Goal: Transaction & Acquisition: Purchase product/service

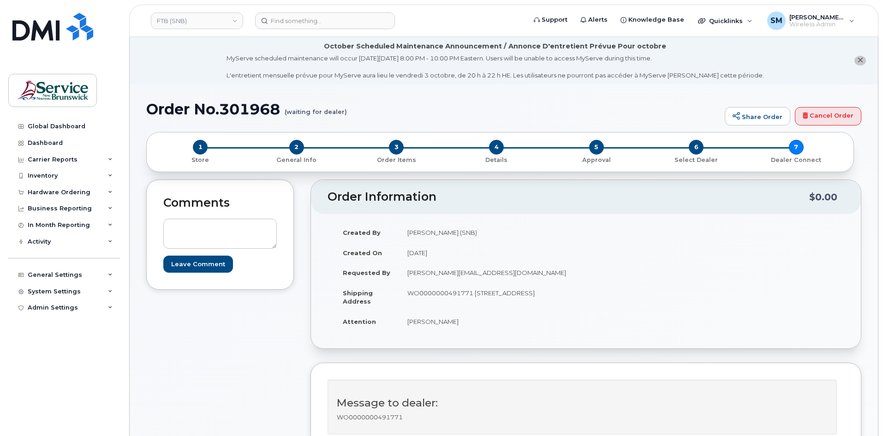
scroll to position [323, 0]
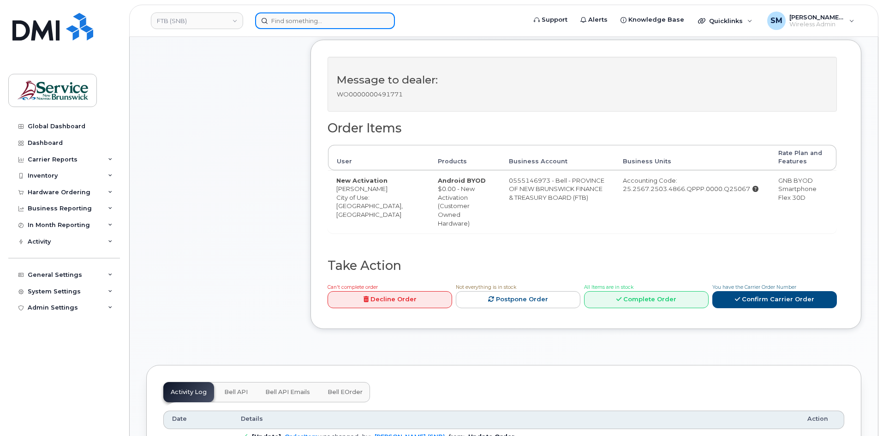
click at [273, 22] on input at bounding box center [325, 20] width 140 height 17
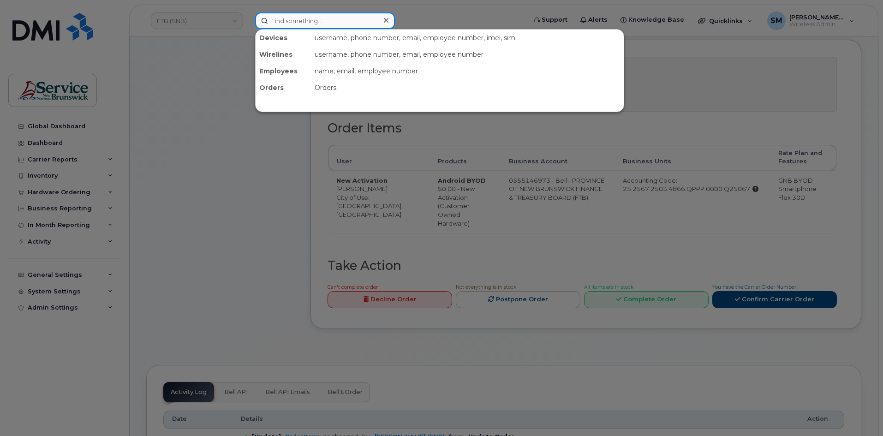
paste input "506-282-1692"
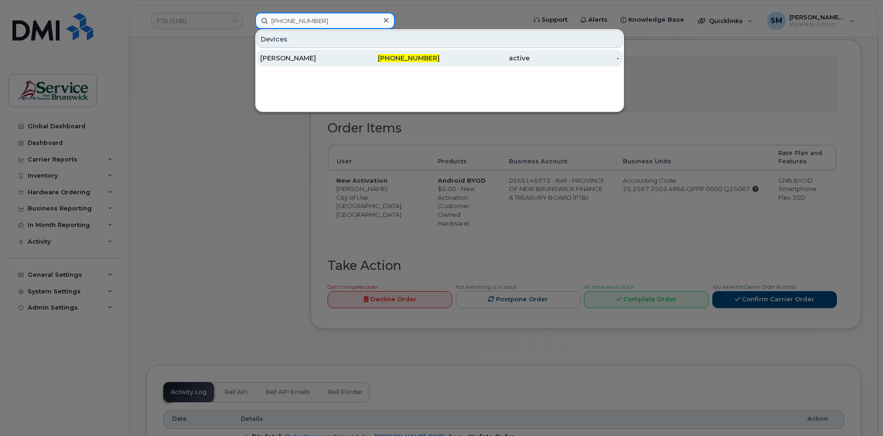
type input "506-282-1692"
click at [315, 61] on div "[PERSON_NAME]" at bounding box center [305, 58] width 90 height 9
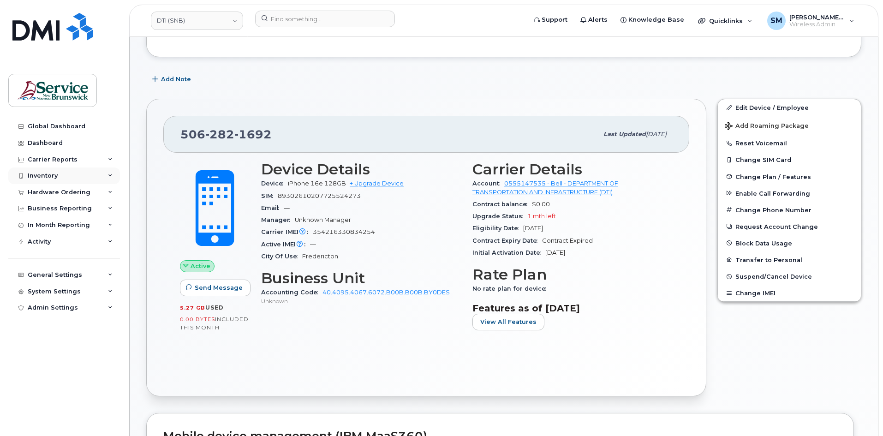
scroll to position [46, 0]
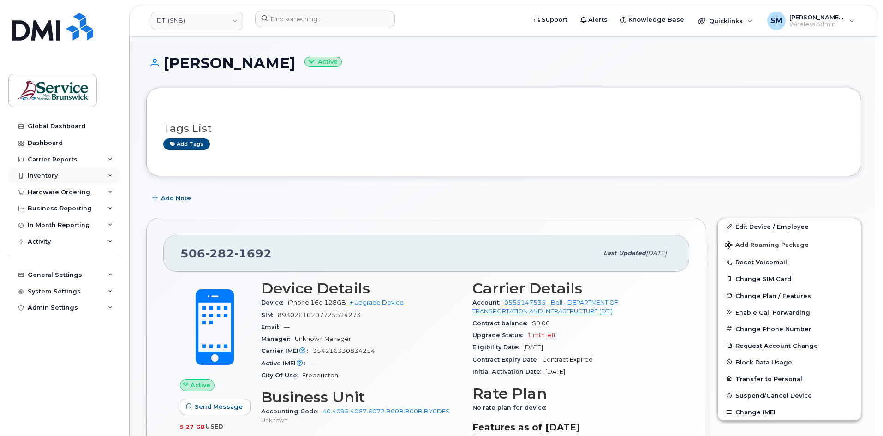
click at [54, 180] on div "Inventory" at bounding box center [64, 175] width 112 height 17
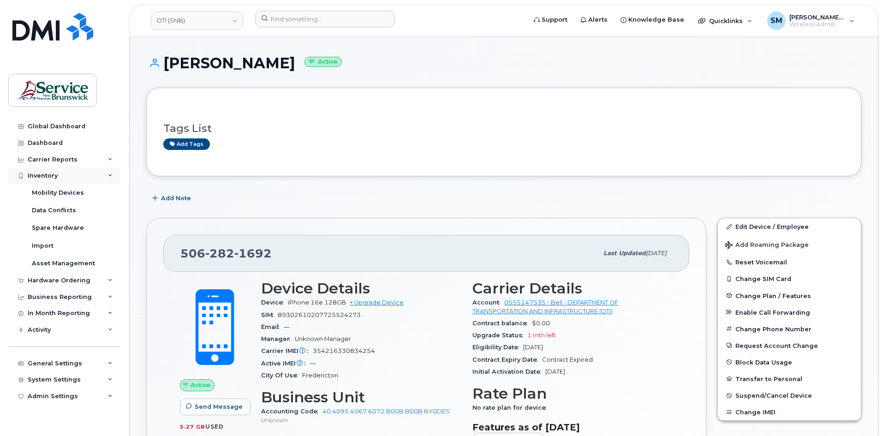
click at [58, 174] on div "Inventory" at bounding box center [64, 175] width 112 height 17
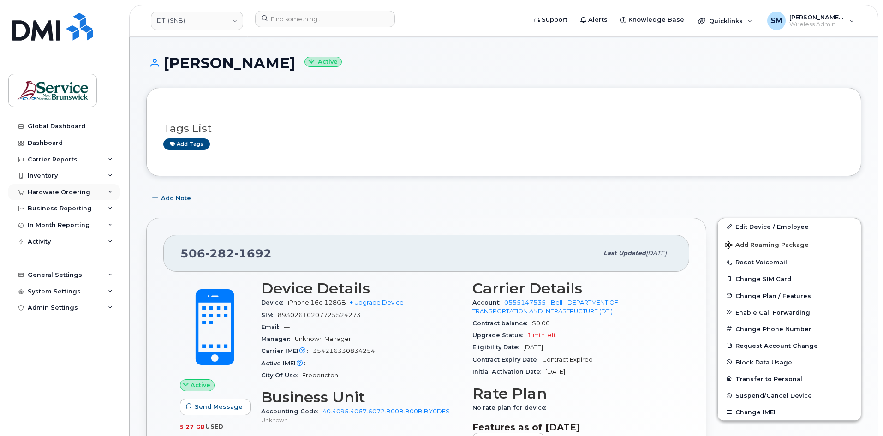
click at [62, 194] on div "Hardware Ordering" at bounding box center [59, 192] width 63 height 7
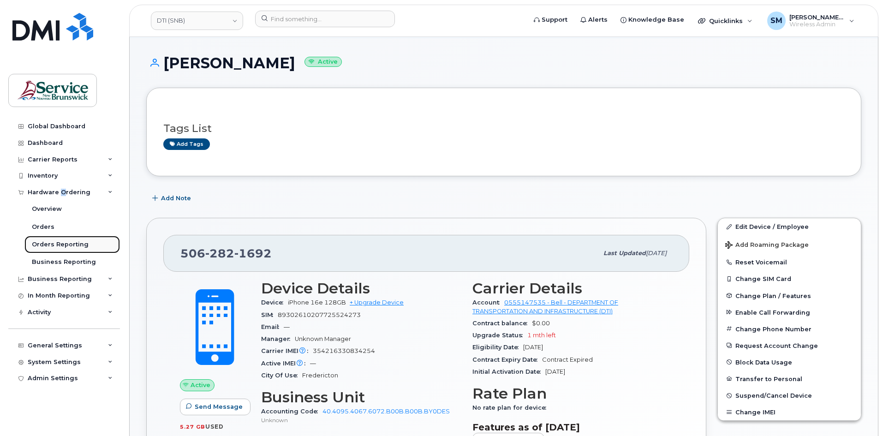
click at [49, 244] on div "Orders Reporting" at bounding box center [60, 244] width 57 height 8
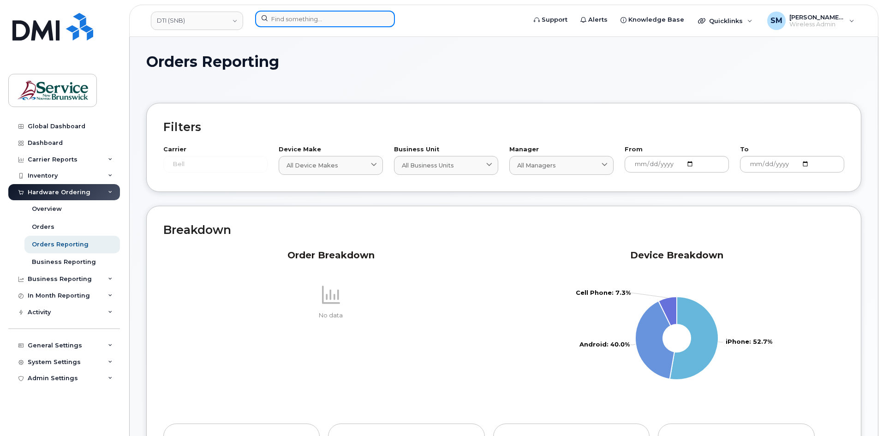
click at [284, 20] on input at bounding box center [325, 19] width 140 height 17
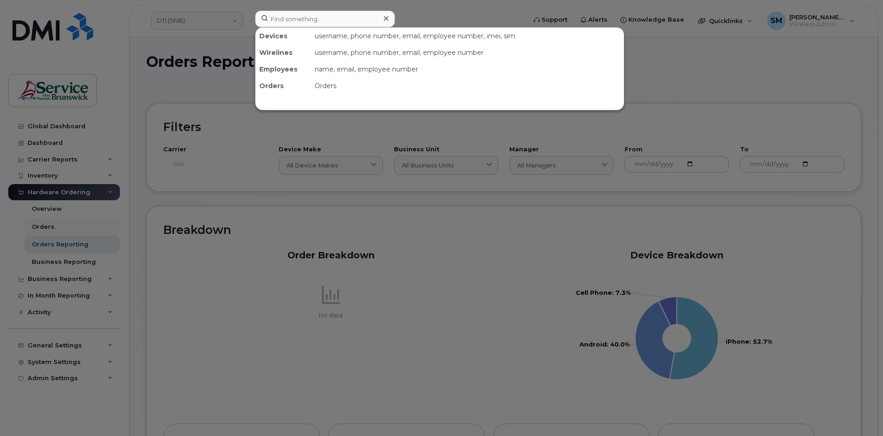
drag, startPoint x: 288, startPoint y: 22, endPoint x: 57, endPoint y: 220, distance: 304.9
click at [57, 220] on div at bounding box center [441, 218] width 883 height 436
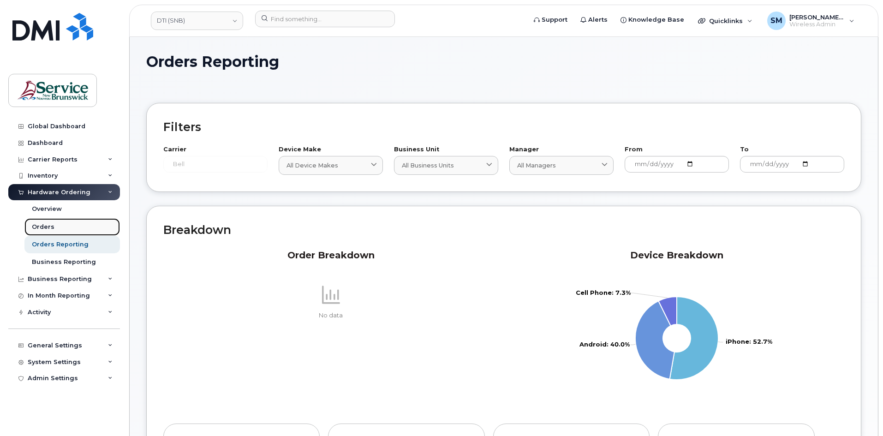
click at [57, 222] on link "Orders" at bounding box center [71, 227] width 95 height 18
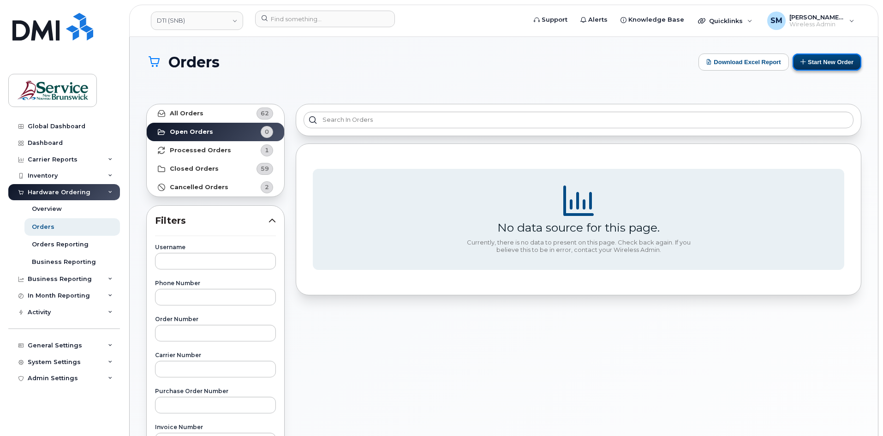
click at [806, 62] on button "Start New Order" at bounding box center [826, 62] width 69 height 17
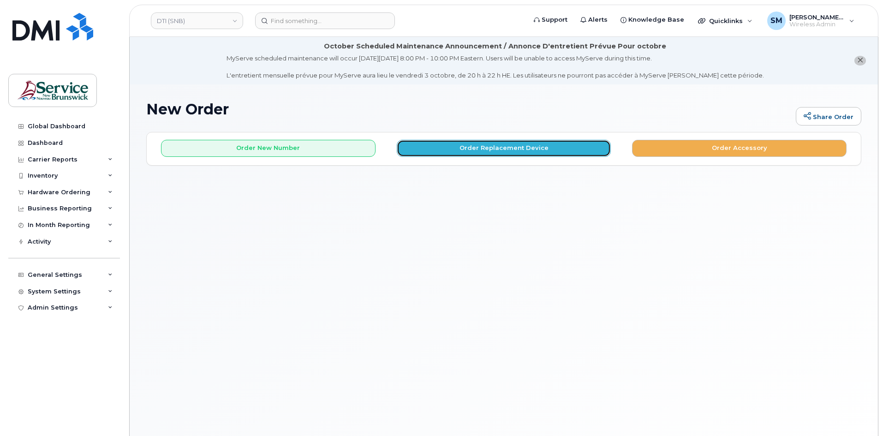
click at [464, 148] on button "Order Replacement Device" at bounding box center [504, 148] width 214 height 17
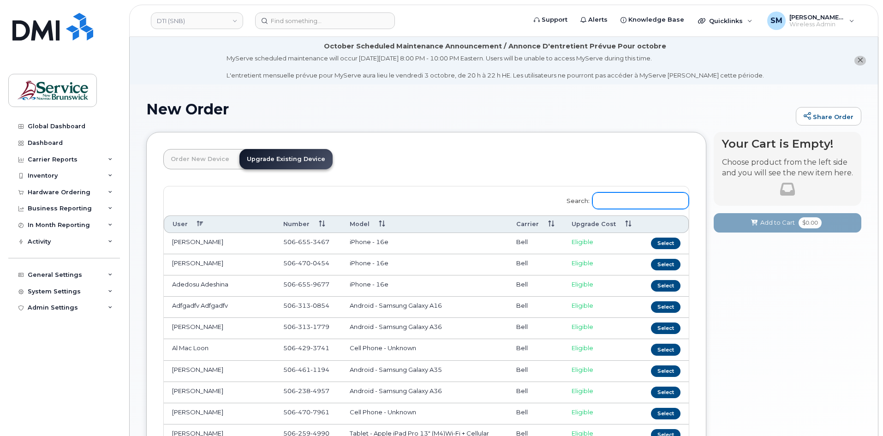
paste input "506-282-1692"
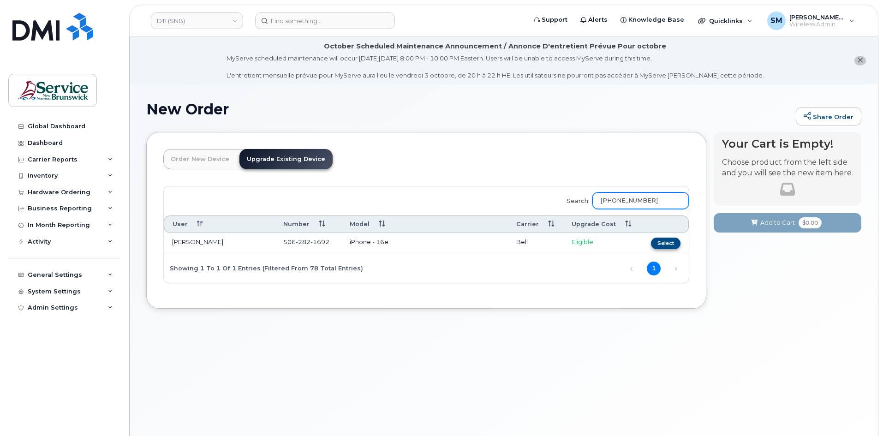
type input "506-282-1692"
click at [676, 242] on button "Select" at bounding box center [666, 244] width 30 height 12
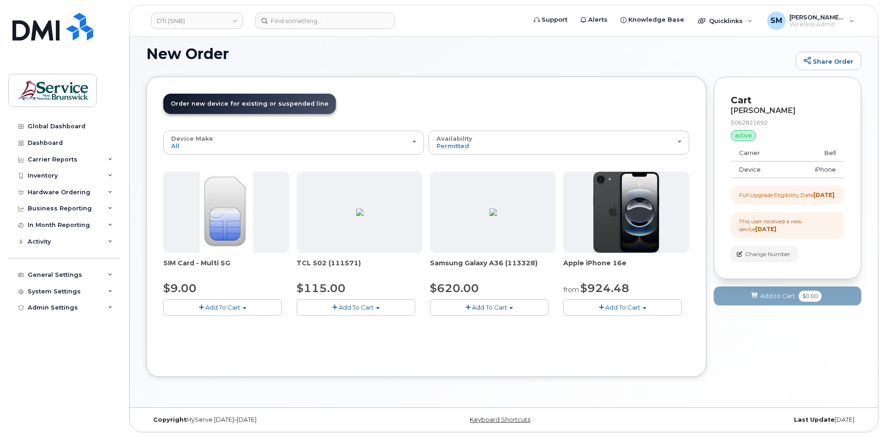
scroll to position [56, 0]
click at [510, 304] on button "Add To Cart" at bounding box center [489, 306] width 119 height 16
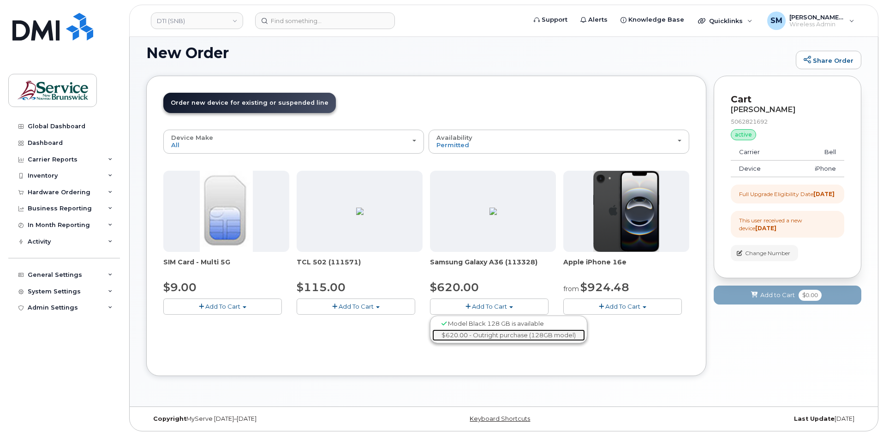
click at [489, 335] on link "$620.00 - Outright purchase (128GB model)" at bounding box center [508, 335] width 153 height 12
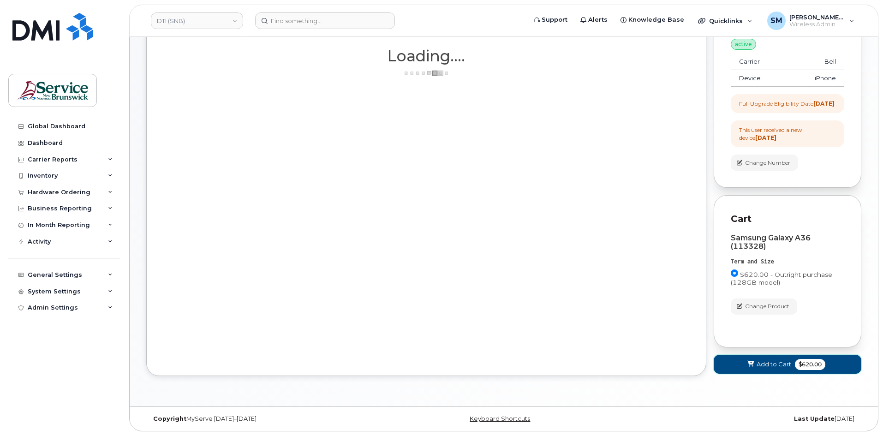
click at [752, 368] on span at bounding box center [750, 364] width 9 height 9
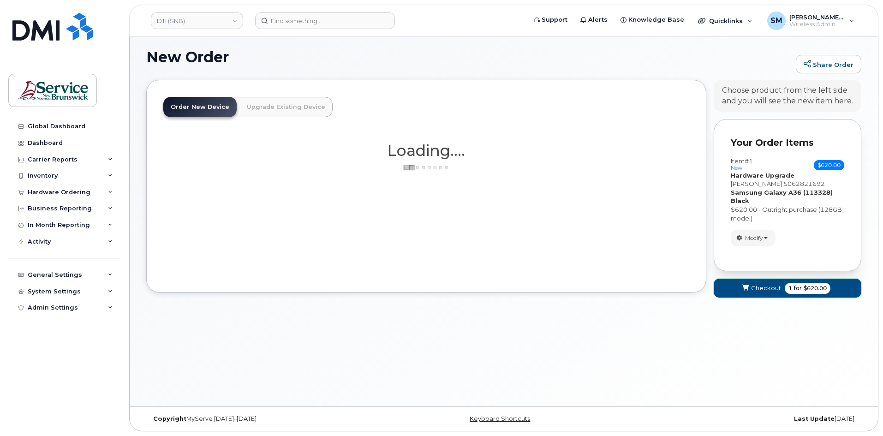
click at [761, 291] on span "Checkout" at bounding box center [766, 288] width 30 height 9
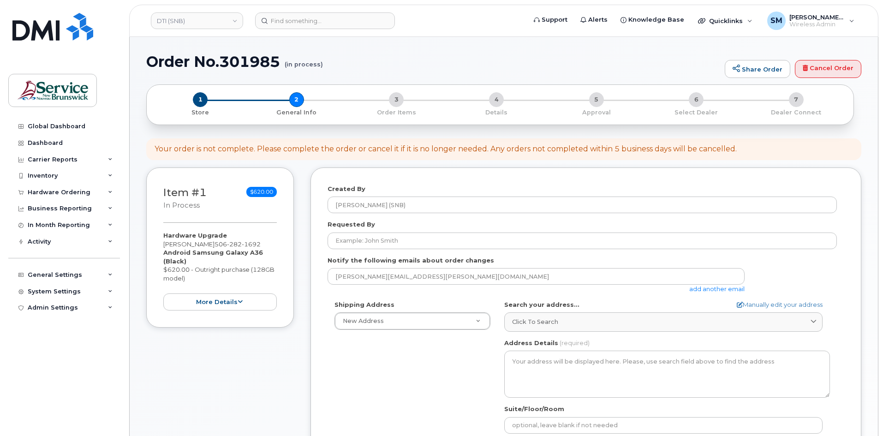
select select
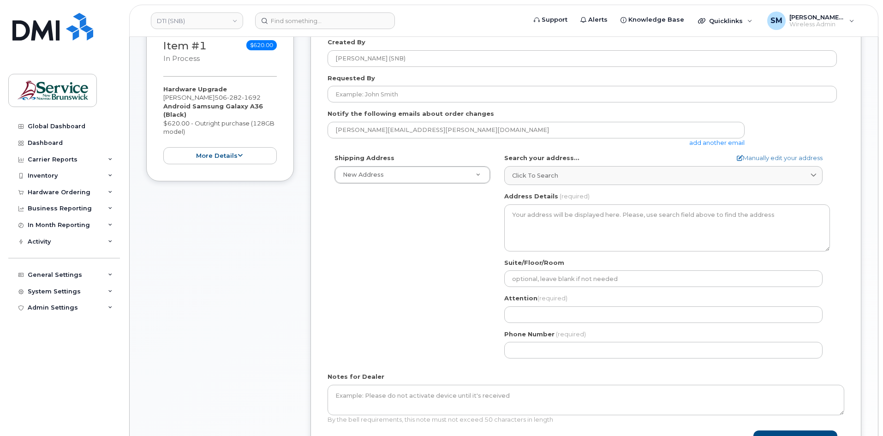
scroll to position [185, 0]
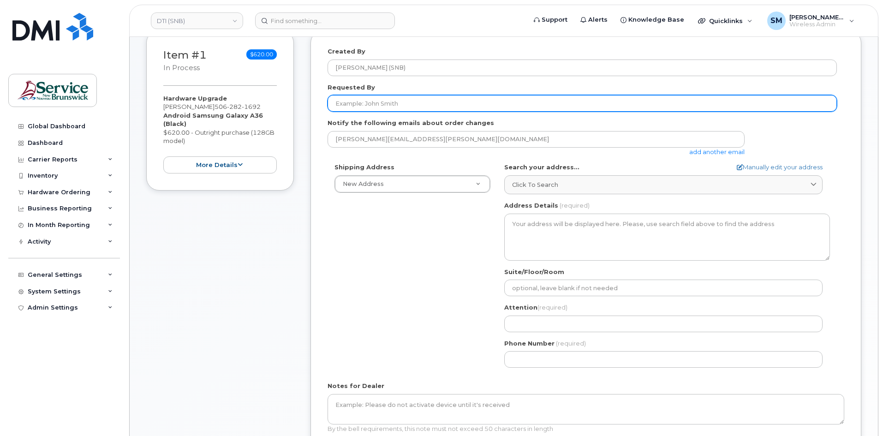
click at [379, 101] on input "Requested By" at bounding box center [582, 103] width 509 height 17
paste input "Christine.Boutot2@gnb.ca"
type input "Christine.Boutot2@gnb.ca"
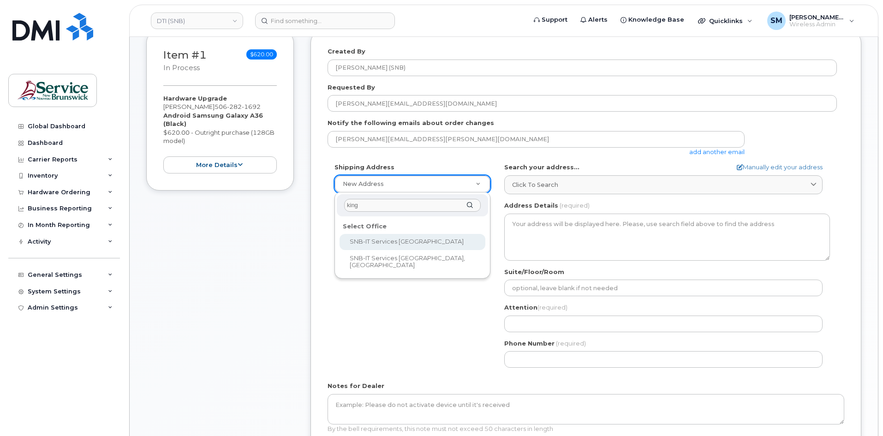
type input "kings"
select select
type textarea "526-440 King St Fredericton New Brunswick E3B 5H8"
type input "Chris Estey/Scott Sanford"
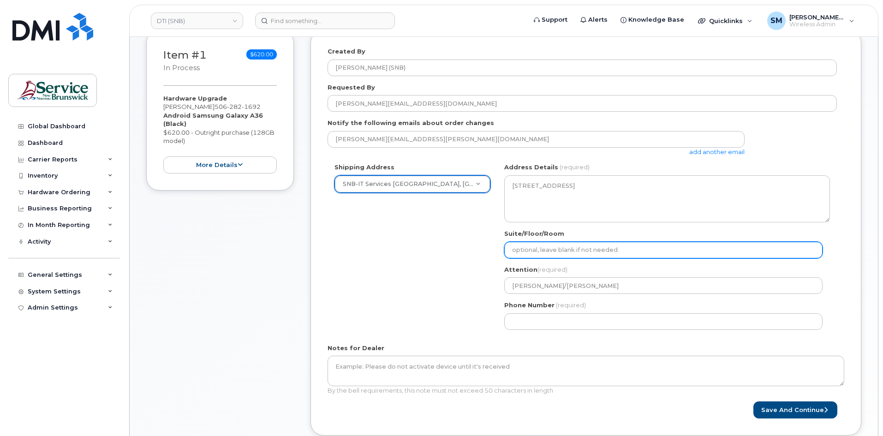
click at [578, 257] on input "Suite/Floor/Room" at bounding box center [663, 250] width 318 height 17
paste input "Christine.Boutot2@gnb.ca"
select select
type input "Christine.Boutot2@gnb.ca"
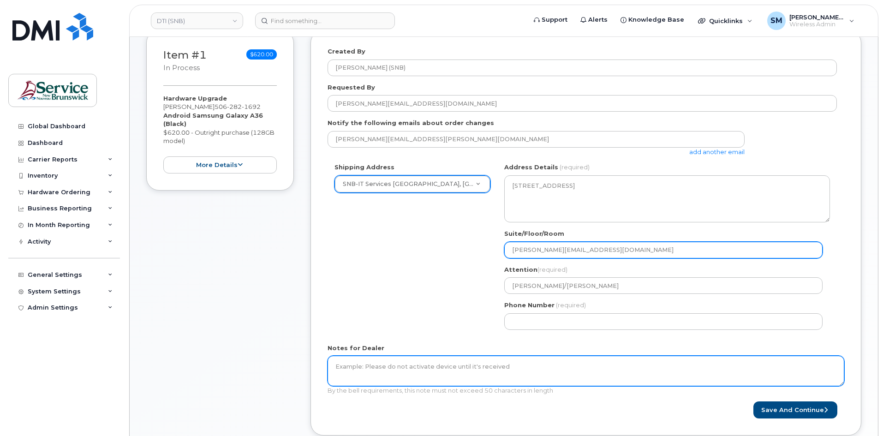
select select
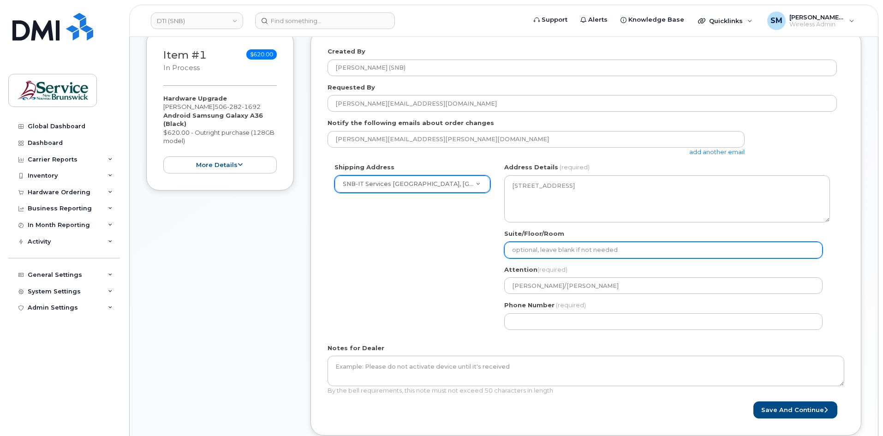
click at [532, 250] on input "Suite/Floor/Room" at bounding box center [663, 250] width 318 height 17
paste input "WO0000000492119"
select select
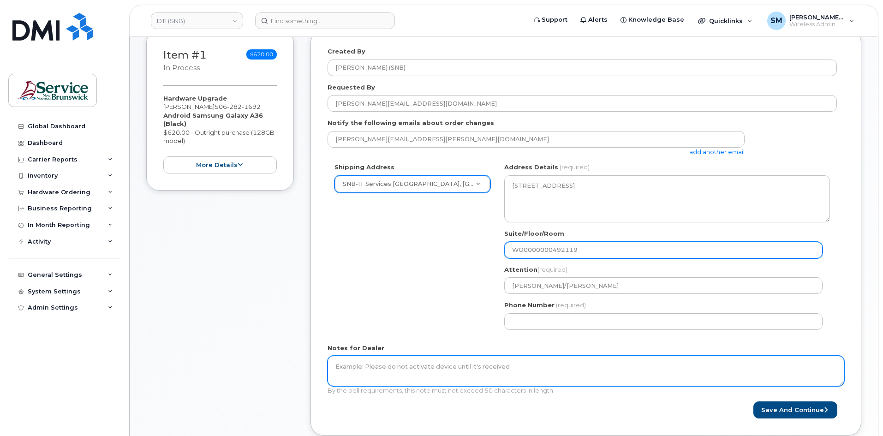
type input "WO0000000492119"
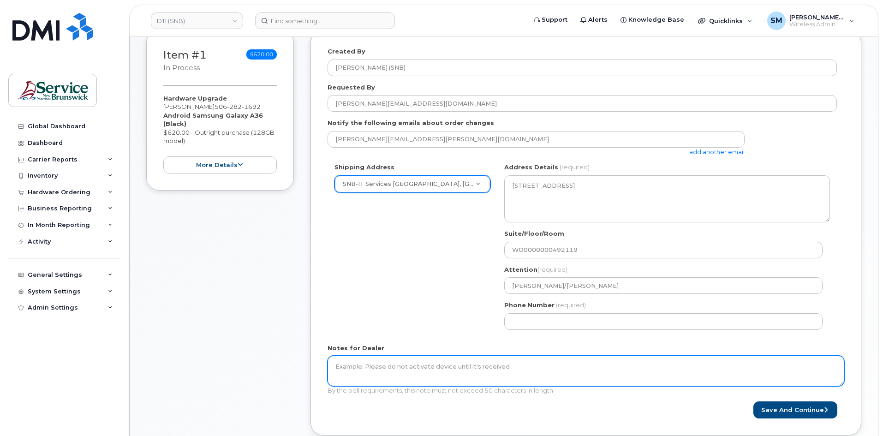
click at [518, 383] on textarea "Notes for Dealer" at bounding box center [586, 371] width 517 height 30
paste textarea "WO0000000492119"
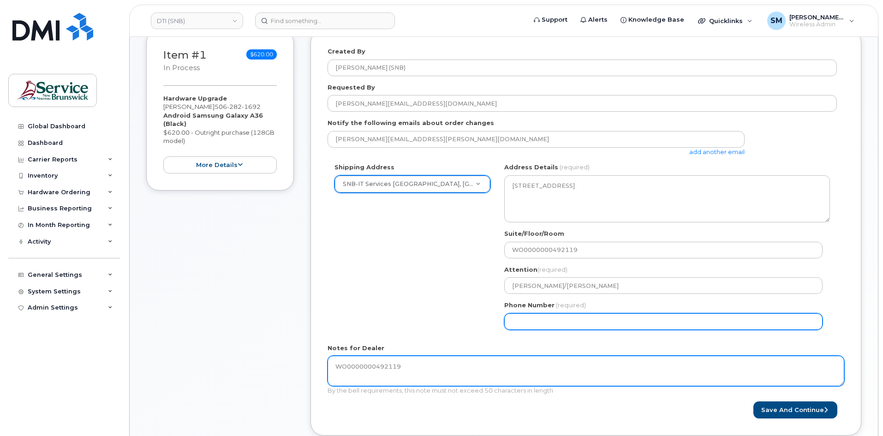
type textarea "WO0000000492119"
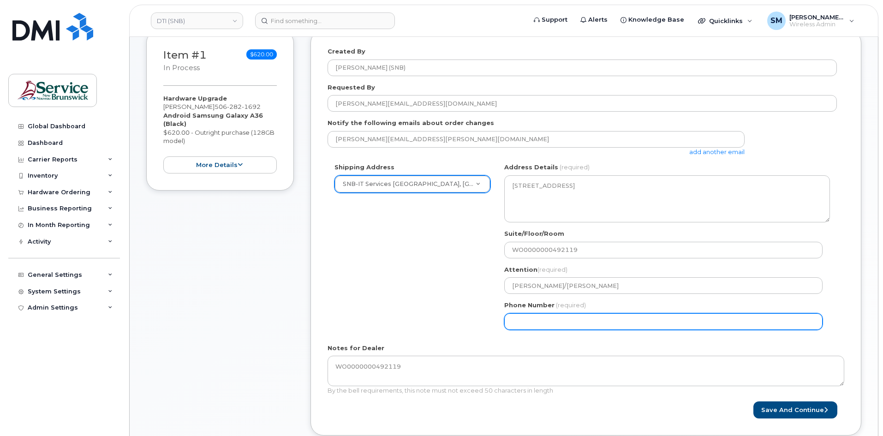
click at [623, 320] on input "Phone Number" at bounding box center [663, 321] width 318 height 17
select select
type input "506639633"
select select
type input "5066396338"
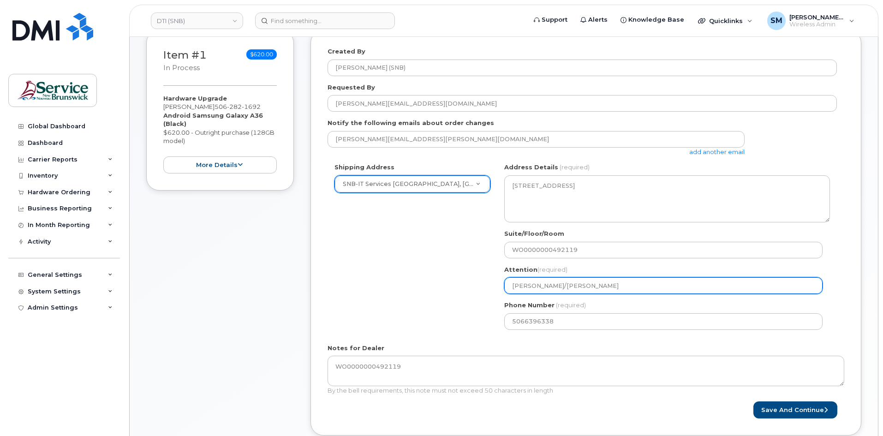
drag, startPoint x: 607, startPoint y: 284, endPoint x: 411, endPoint y: 284, distance: 196.0
click at [411, 284] on div "Shipping Address SNB-IT Services King Tower, Kings Place New Address ASD-E Main…" at bounding box center [582, 249] width 509 height 173
paste input "/ Luc Cormier"
select select
type input "[PERSON_NAME] / [PERSON_NAME]"
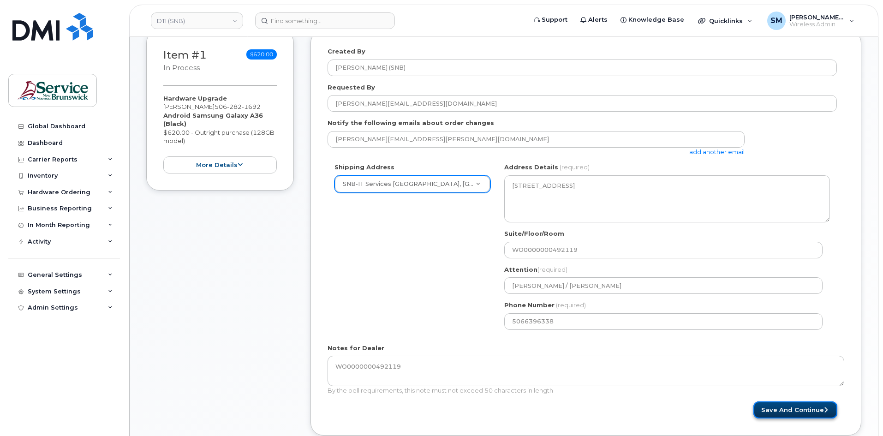
click at [804, 410] on button "Save and Continue" at bounding box center [795, 409] width 84 height 17
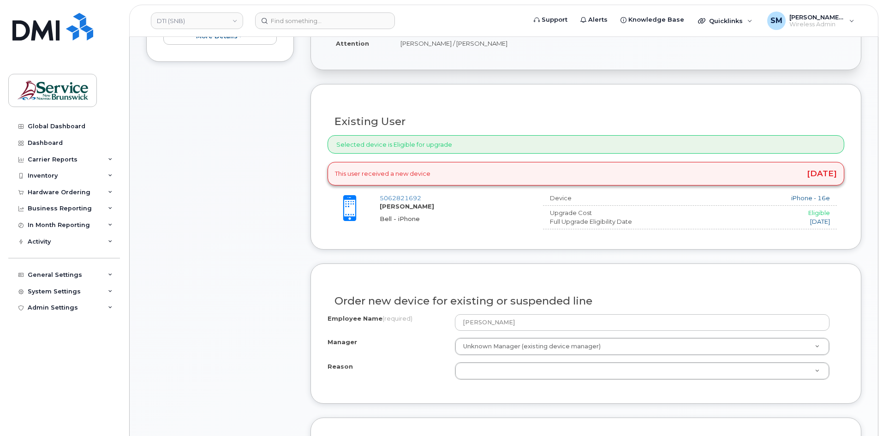
scroll to position [323, 0]
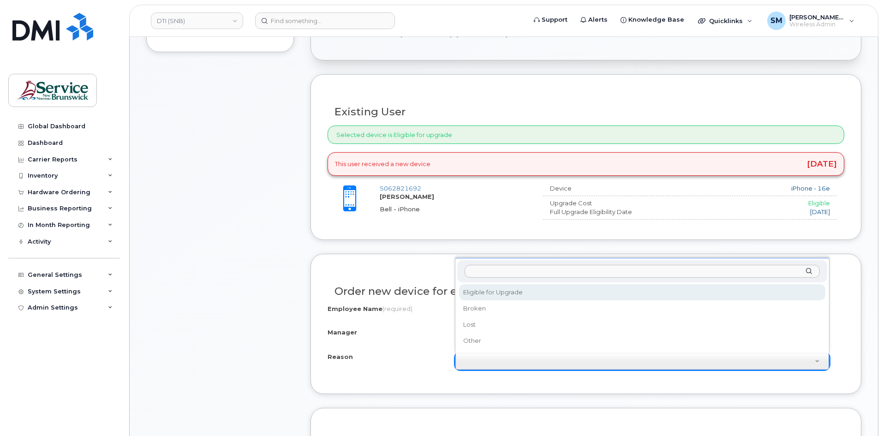
select select "eligible_for_upgrade"
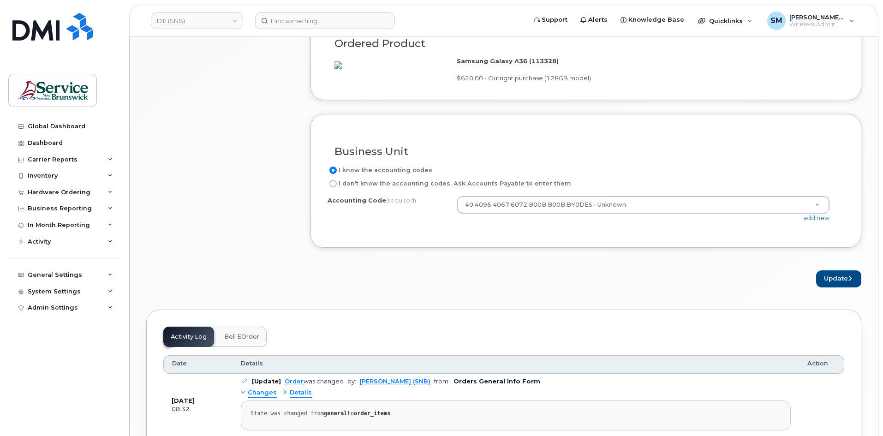
scroll to position [738, 0]
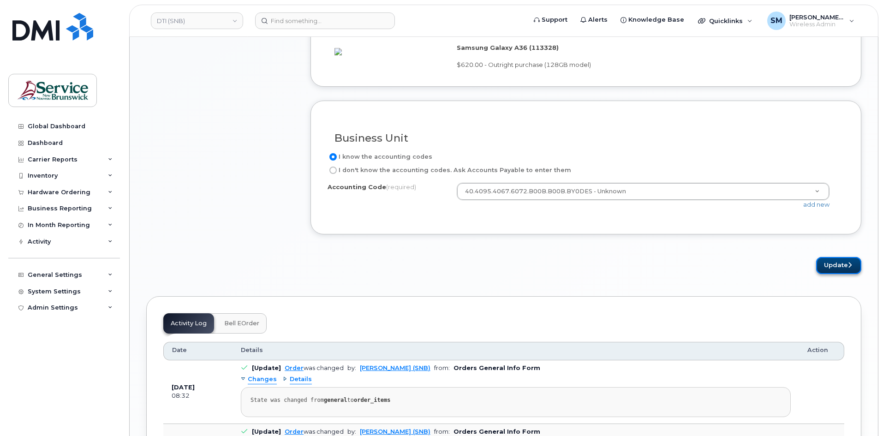
click at [846, 274] on button "Update" at bounding box center [838, 265] width 45 height 17
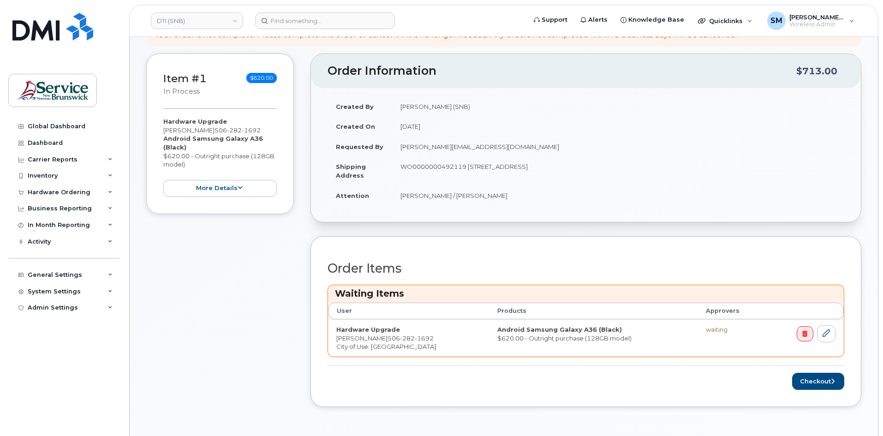
scroll to position [369, 0]
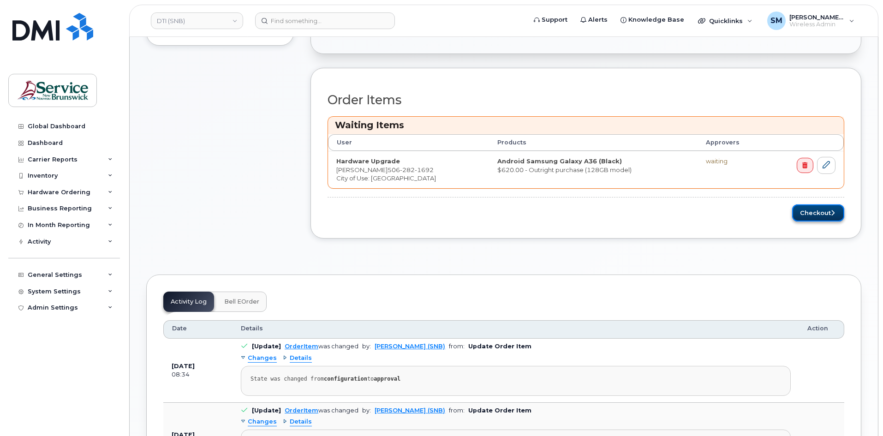
click at [814, 215] on button "Checkout" at bounding box center [818, 212] width 52 height 17
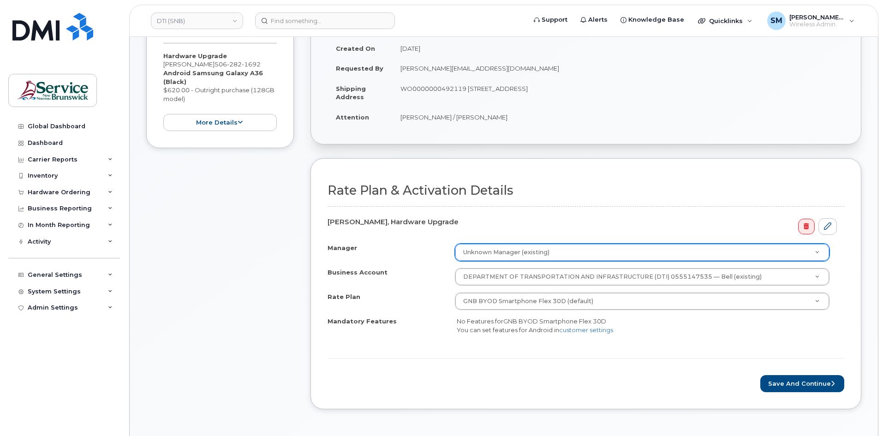
scroll to position [231, 0]
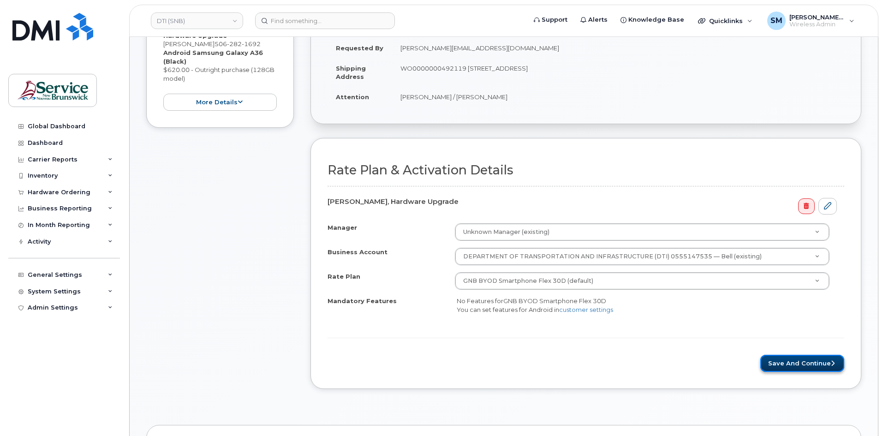
drag, startPoint x: 790, startPoint y: 357, endPoint x: 823, endPoint y: 358, distance: 32.8
click at [790, 357] on button "Save and Continue" at bounding box center [802, 363] width 84 height 17
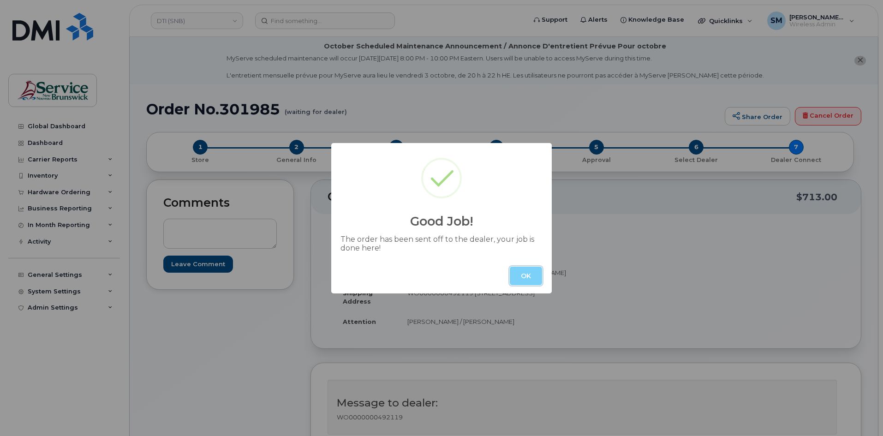
click at [519, 272] on button "OK" at bounding box center [526, 276] width 32 height 18
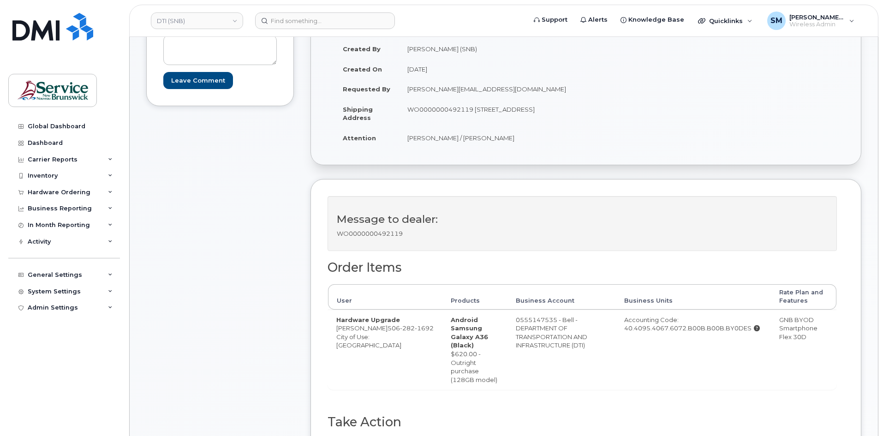
scroll to position [138, 0]
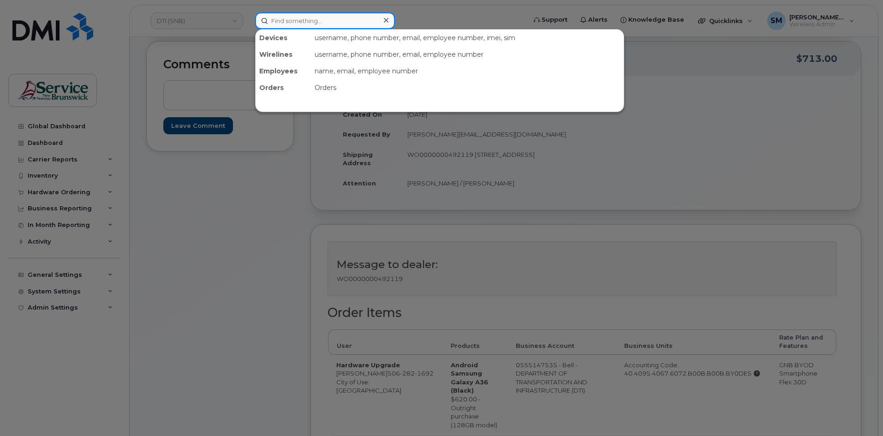
click at [269, 27] on input at bounding box center [325, 20] width 140 height 17
paste input "506 471 6288"
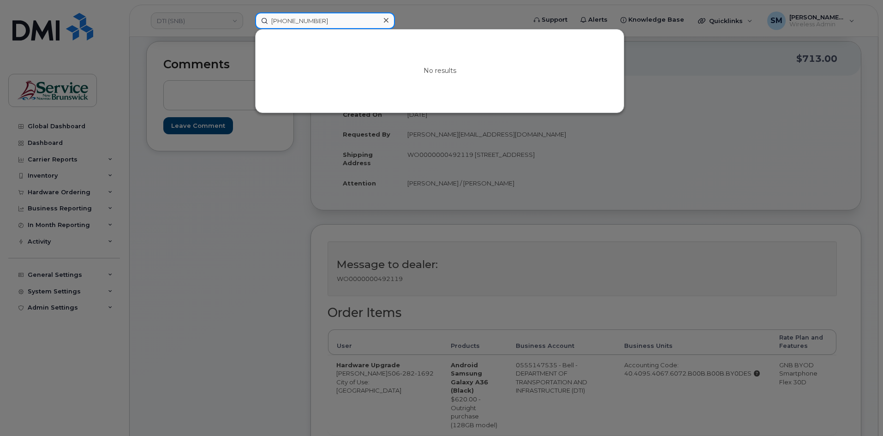
type input "506 471 6288"
click at [66, 192] on div at bounding box center [441, 218] width 883 height 436
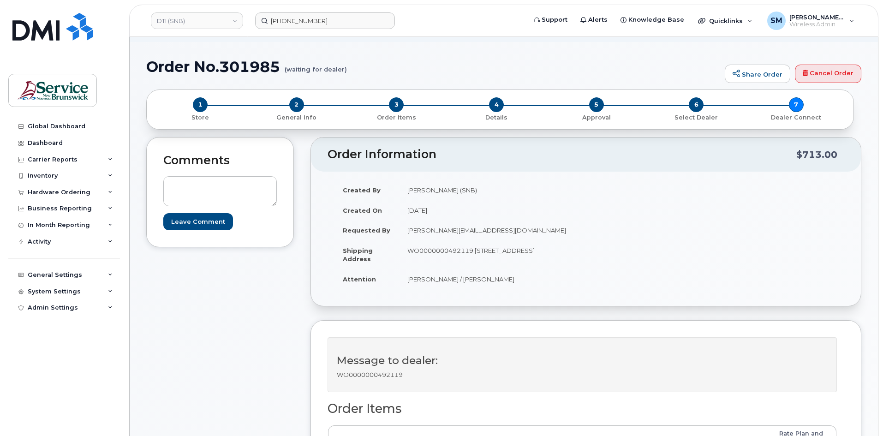
scroll to position [0, 0]
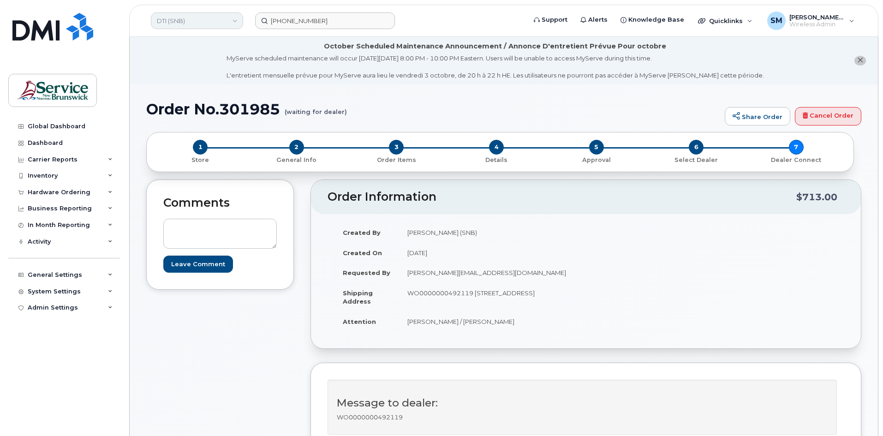
click at [215, 22] on link "DTI (SNB)" at bounding box center [197, 20] width 92 height 17
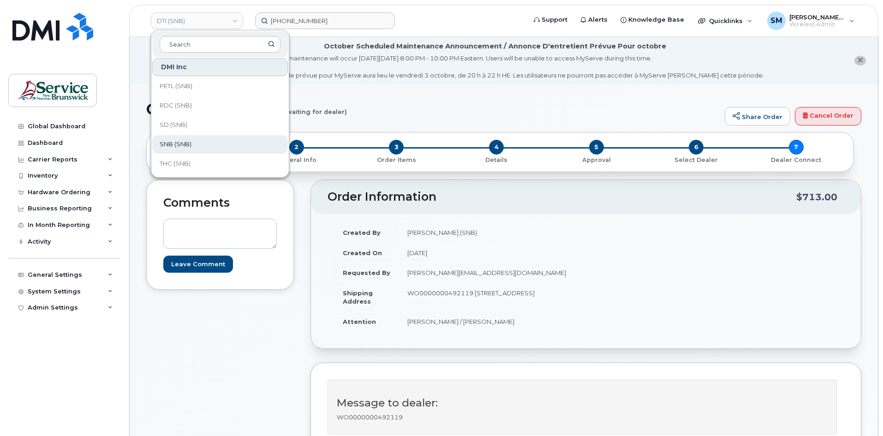
scroll to position [234, 0]
click at [215, 140] on link "SNB (SNB)" at bounding box center [220, 144] width 136 height 18
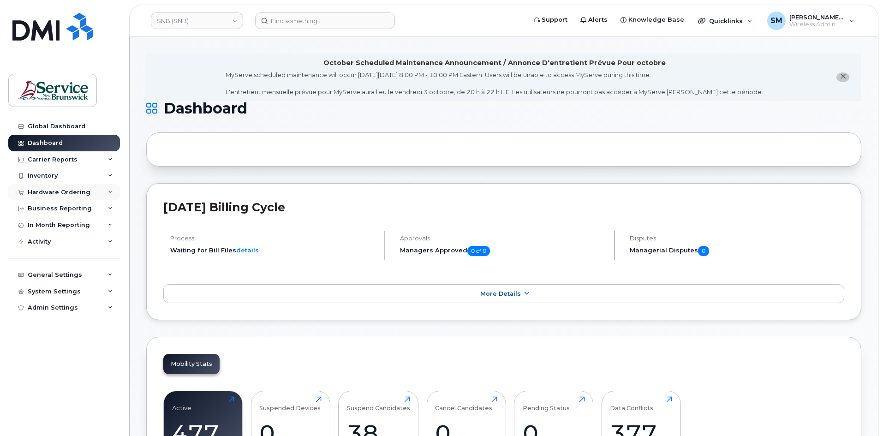
click at [69, 196] on div "Hardware Ordering" at bounding box center [64, 192] width 112 height 17
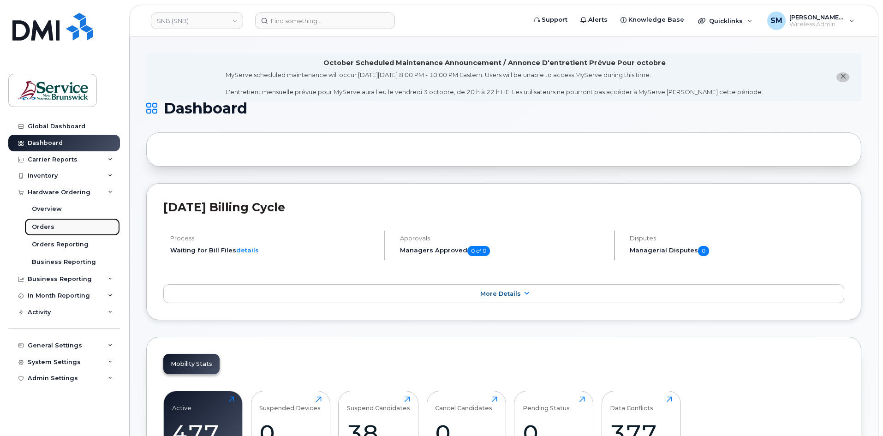
click at [61, 227] on link "Orders" at bounding box center [71, 227] width 95 height 18
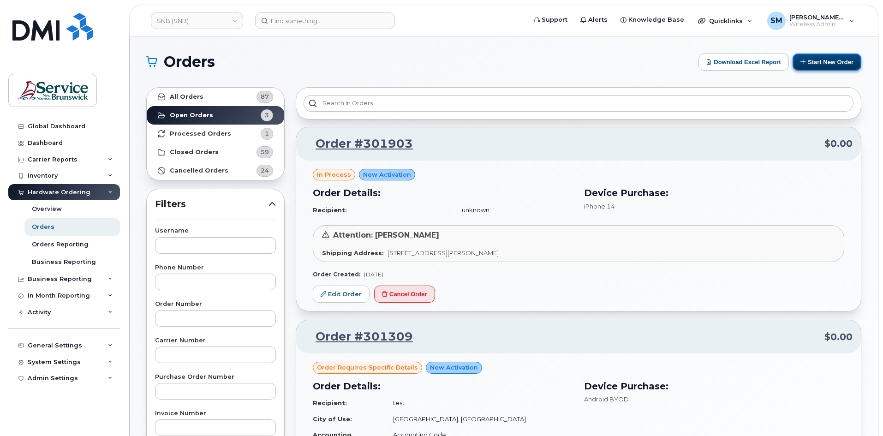
click at [822, 54] on button "Start New Order" at bounding box center [826, 62] width 69 height 17
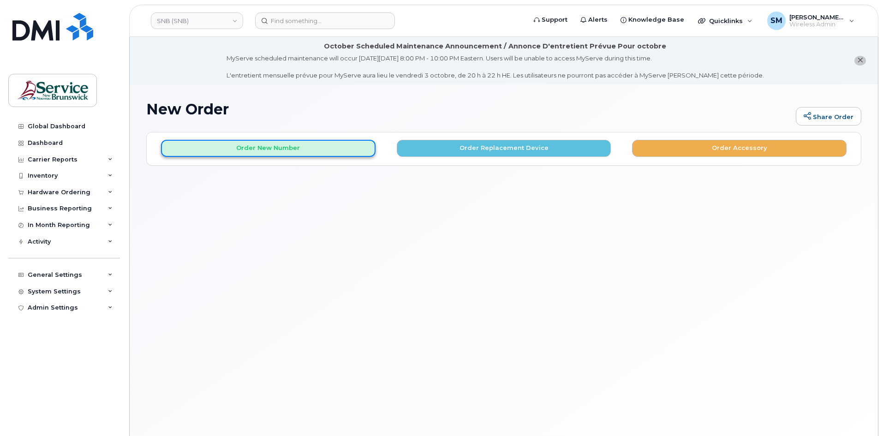
click at [336, 148] on button "Order New Number" at bounding box center [268, 148] width 214 height 17
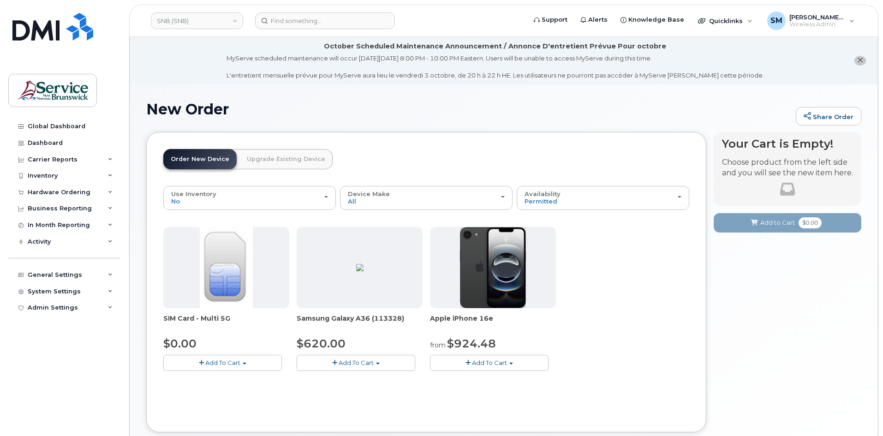
click at [389, 362] on button "Add To Cart" at bounding box center [356, 363] width 119 height 16
click at [371, 389] on link "$620.00 - 30-day activation (128GB model)" at bounding box center [374, 392] width 150 height 12
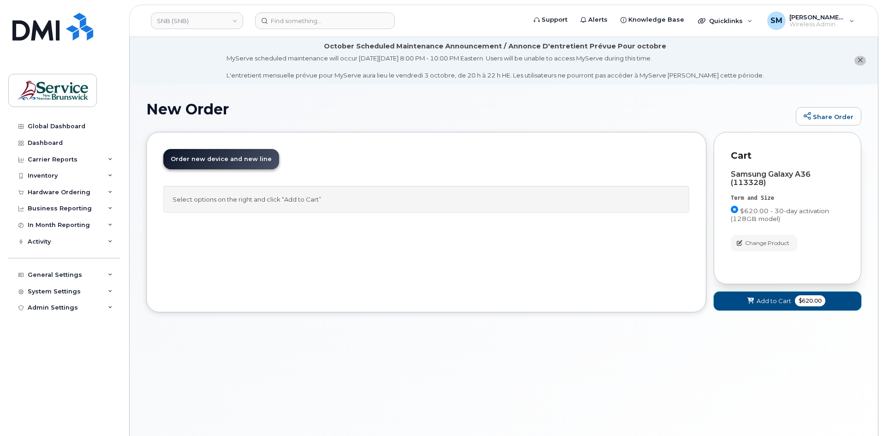
click at [770, 306] on button "Add to Cart $620.00" at bounding box center [788, 301] width 148 height 19
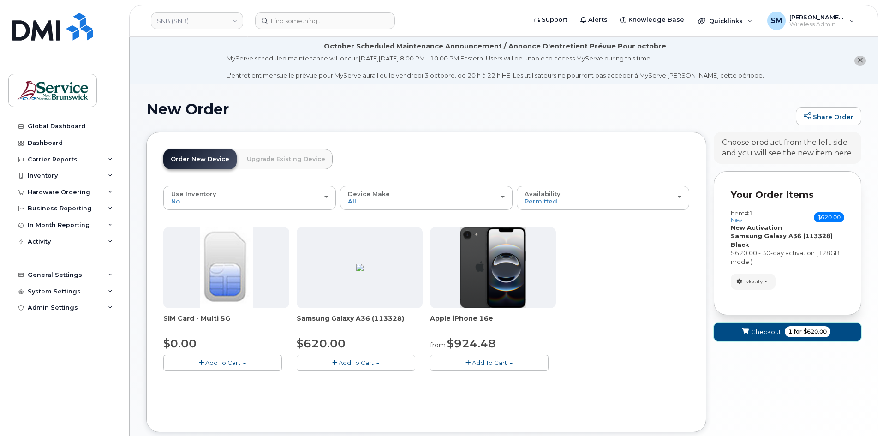
click at [767, 329] on span "Checkout" at bounding box center [766, 332] width 30 height 9
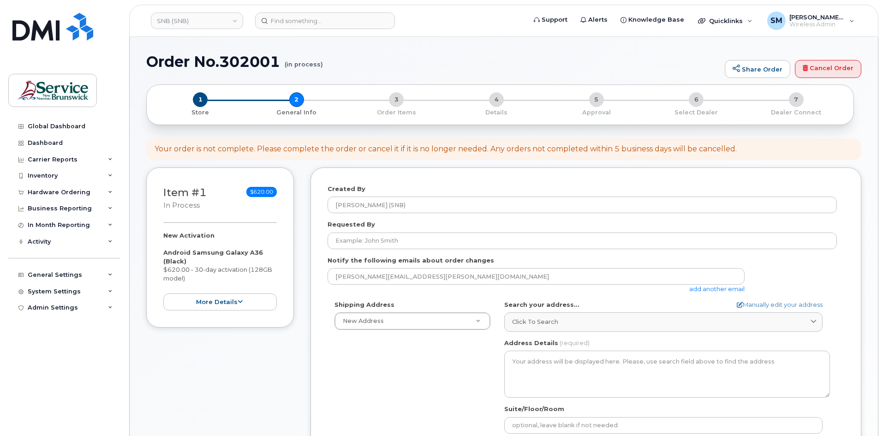
select select
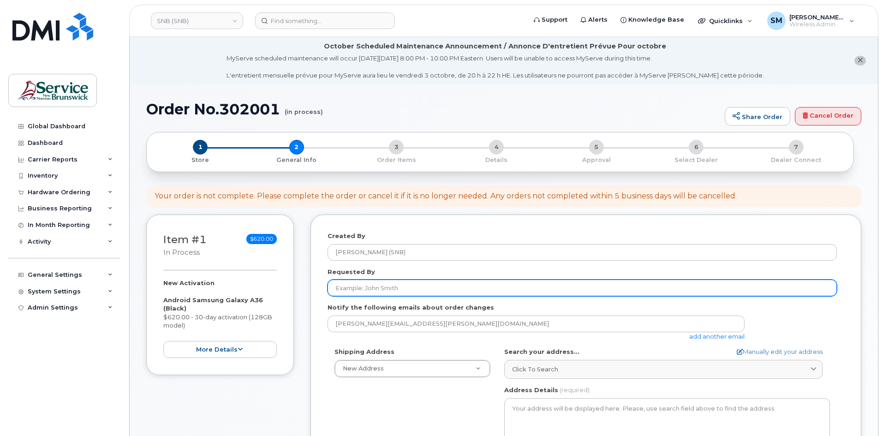
click at [350, 293] on input "Requested By" at bounding box center [582, 288] width 509 height 17
paste input "[EMAIL_ADDRESS][PERSON_NAME][DOMAIN_NAME]"
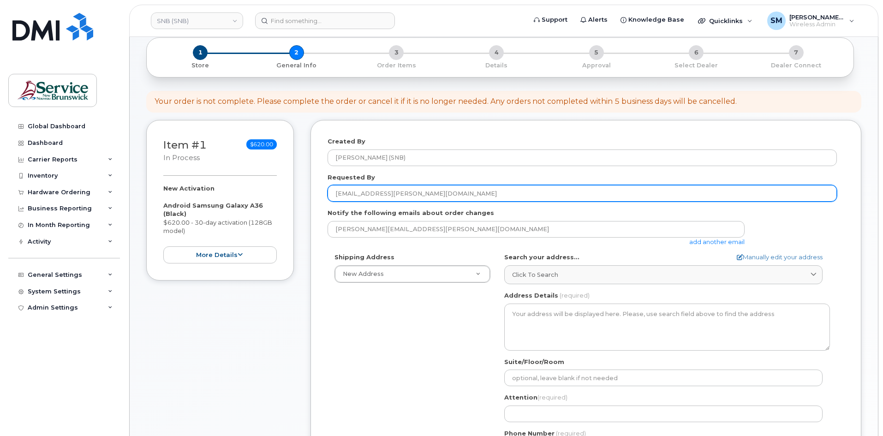
scroll to position [185, 0]
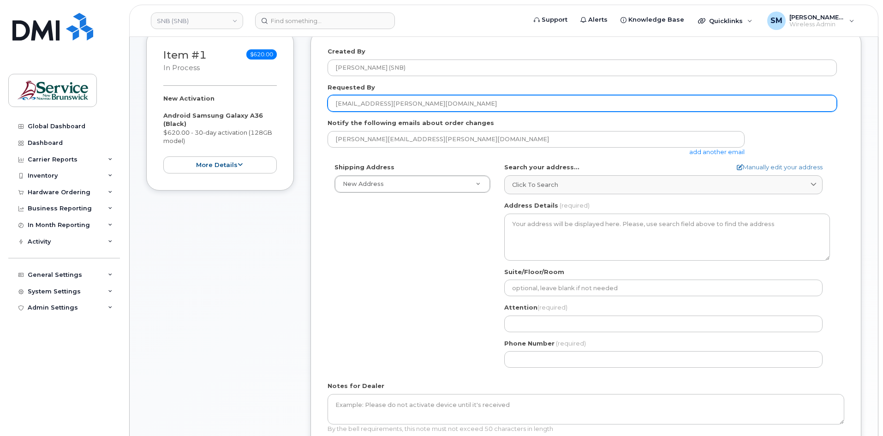
type input "[EMAIL_ADDRESS][PERSON_NAME][DOMAIN_NAME]"
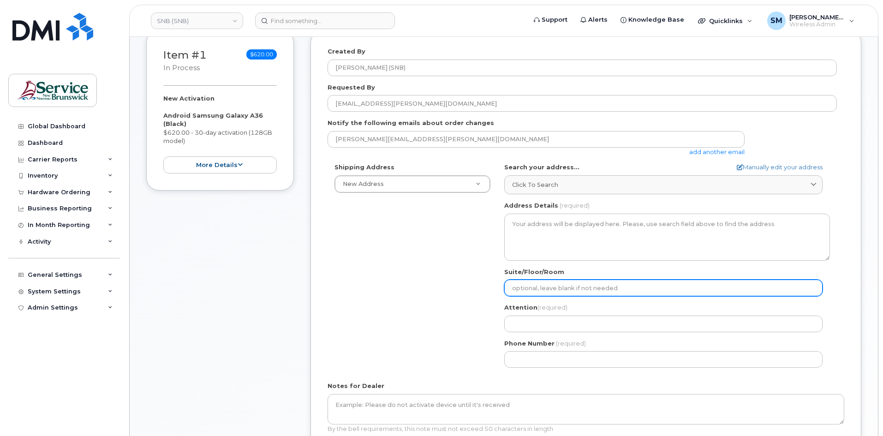
click at [524, 293] on input "Suite/Floor/Room" at bounding box center [663, 288] width 318 height 17
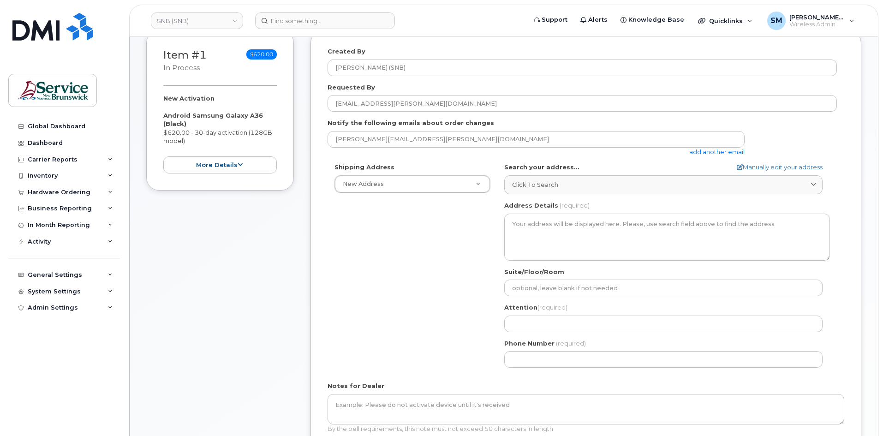
drag, startPoint x: 524, startPoint y: 293, endPoint x: 476, endPoint y: 299, distance: 49.3
click at [476, 299] on div "Shipping Address New Address New Address ASD-E Main Office ASD-N Bathurst Educa…" at bounding box center [582, 269] width 509 height 212
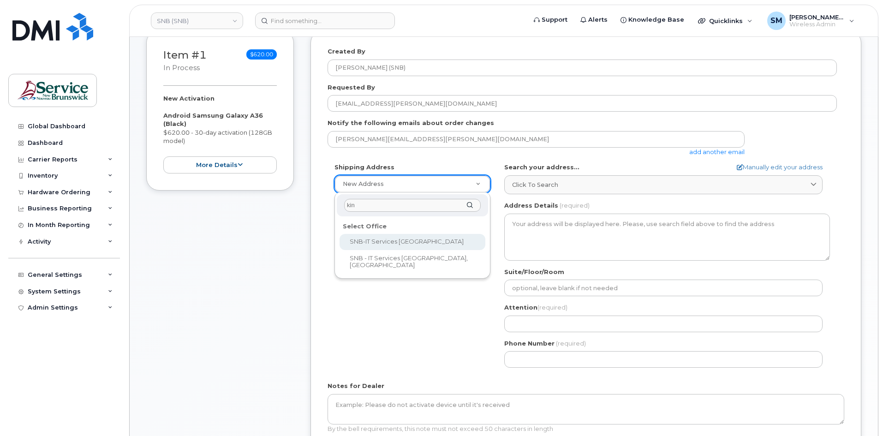
type input "kin"
select select
type textarea "15 King Sq N Saint John New Brunswick E2L 1E6"
type input "[PERSON_NAME]"
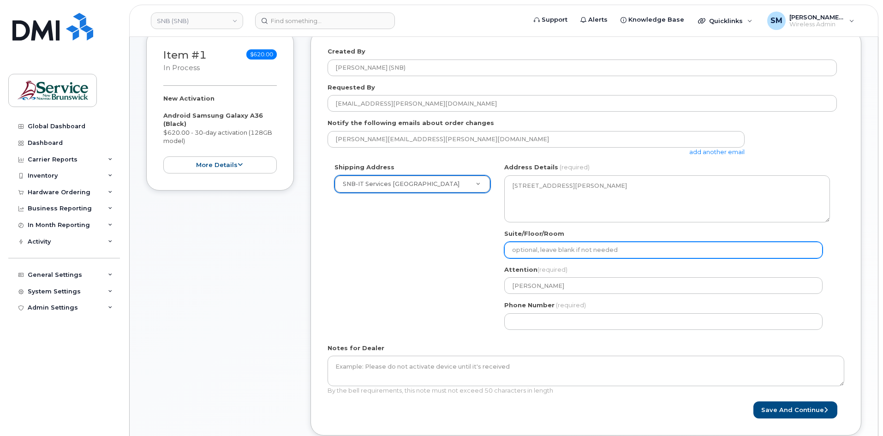
click at [580, 256] on input "Suite/Floor/Room" at bounding box center [663, 250] width 318 height 17
paste input "WO0000000492137"
select select
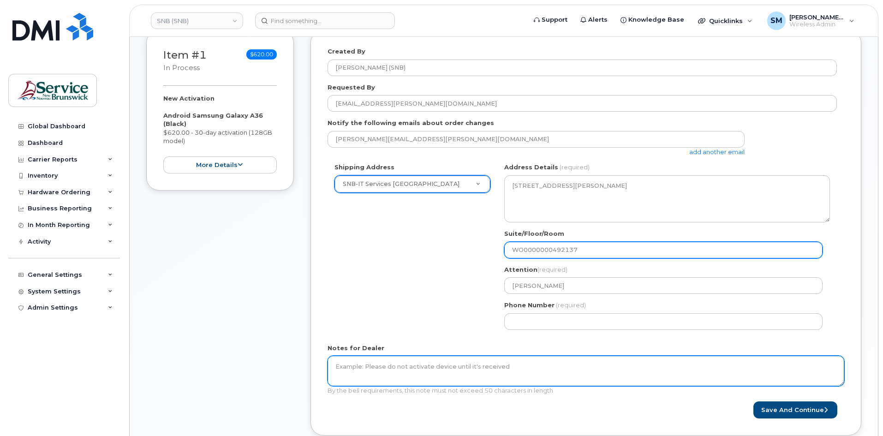
type input "WO0000000492137"
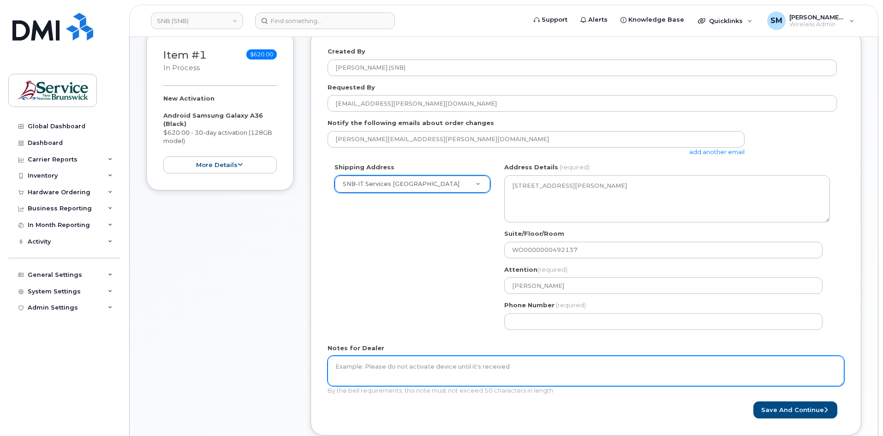
click at [526, 373] on textarea "Notes for Dealer" at bounding box center [586, 371] width 517 height 30
paste textarea "WO0000000492137"
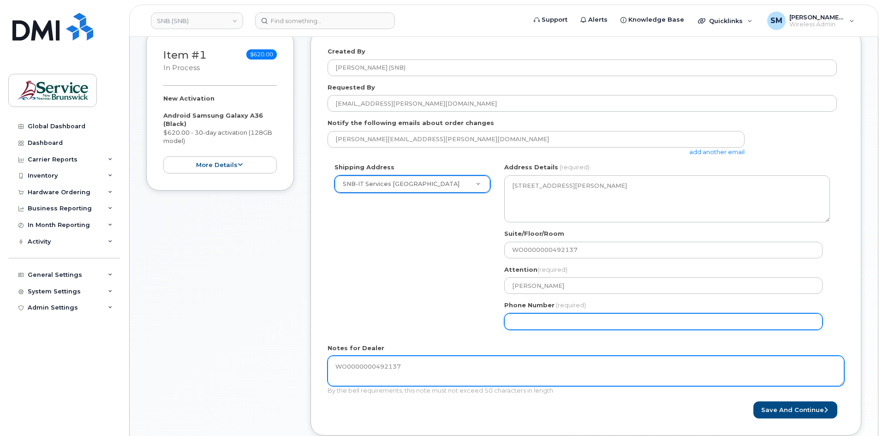
type textarea "WO0000000492137"
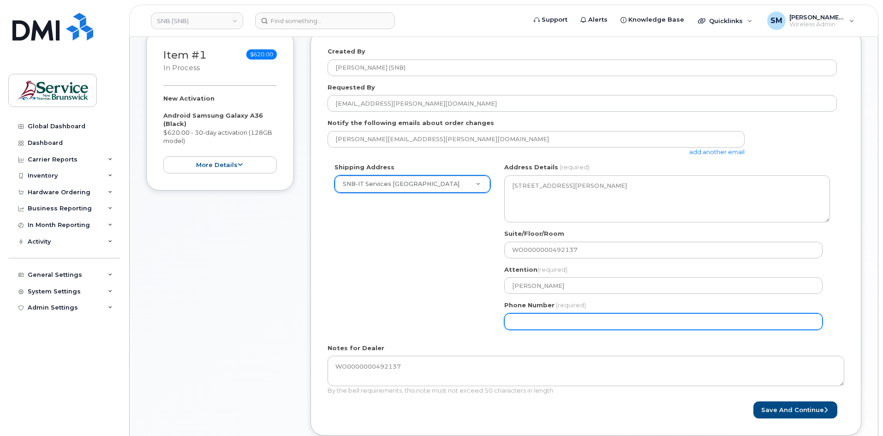
click at [659, 328] on input "Phone Number" at bounding box center [663, 321] width 318 height 17
select select
type input "506639633"
select select
type input "5066396338"
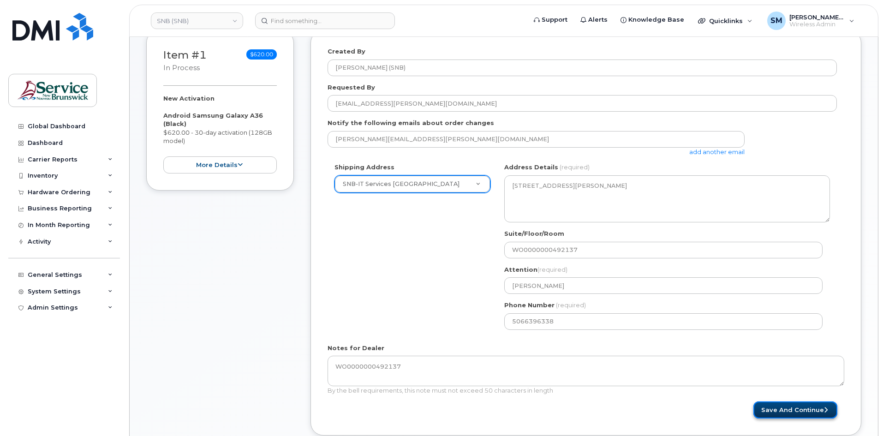
click at [815, 410] on button "Save and Continue" at bounding box center [795, 409] width 84 height 17
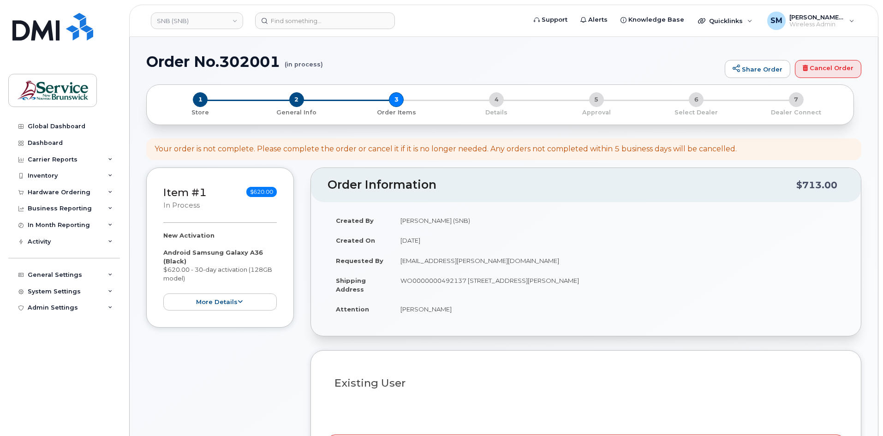
select select
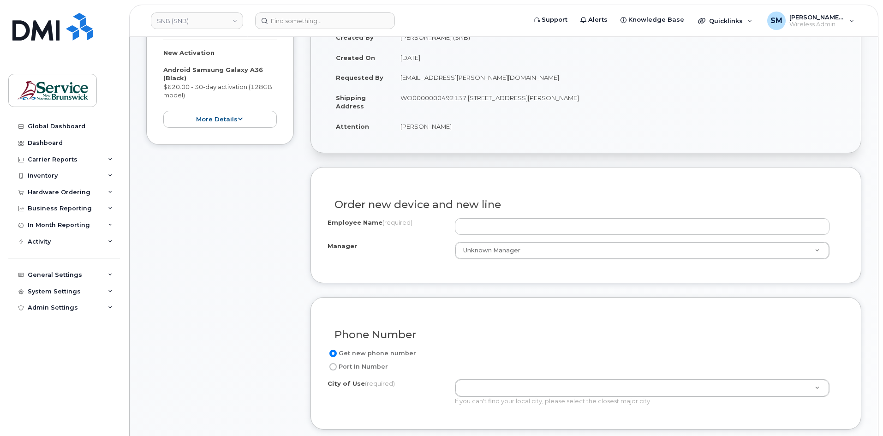
scroll to position [231, 0]
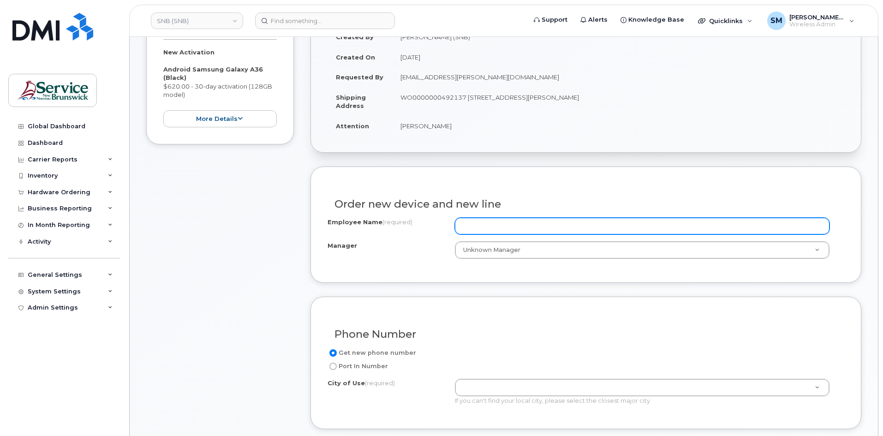
click at [482, 234] on input "Employee Name (required)" at bounding box center [642, 226] width 375 height 17
paste input "[PERSON_NAME]"
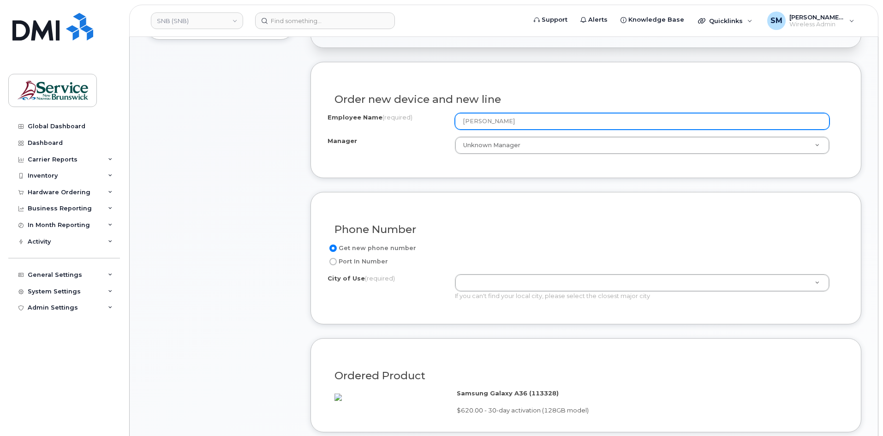
scroll to position [369, 0]
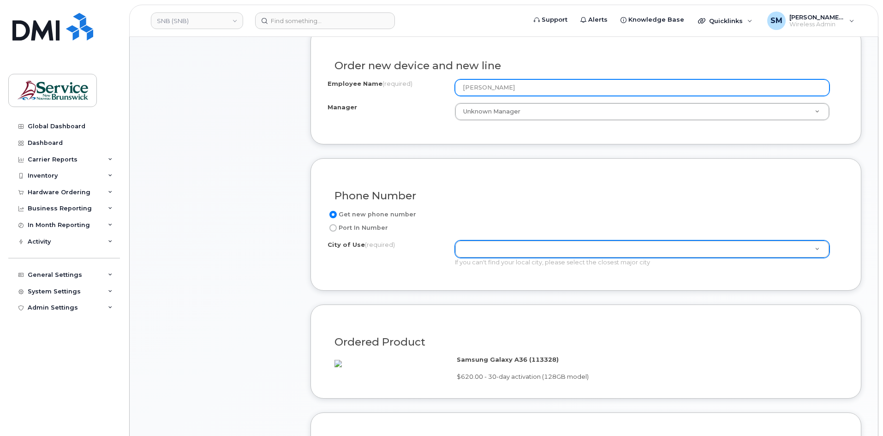
type input "[PERSON_NAME]"
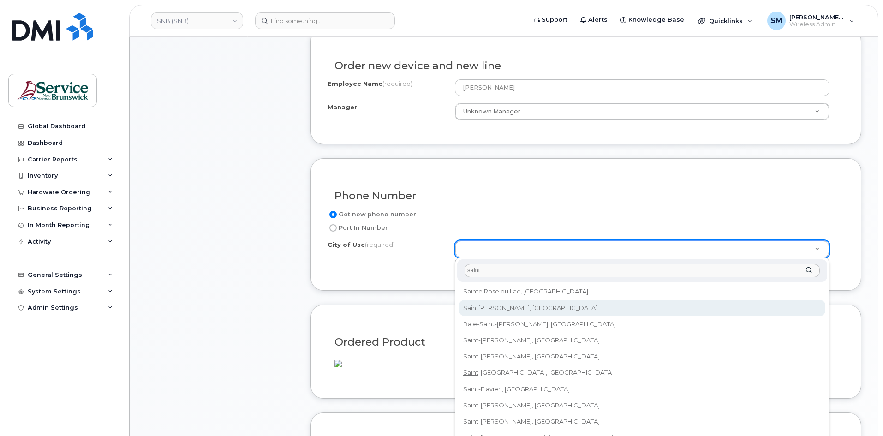
type input "saint"
type input "2008"
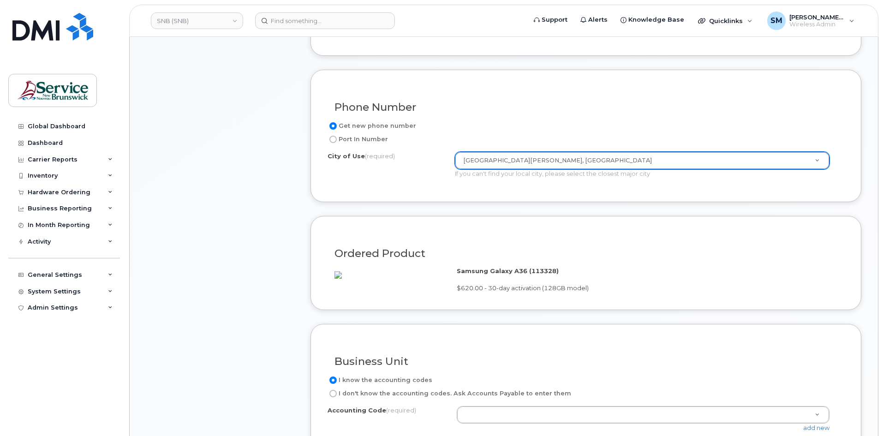
scroll to position [554, 0]
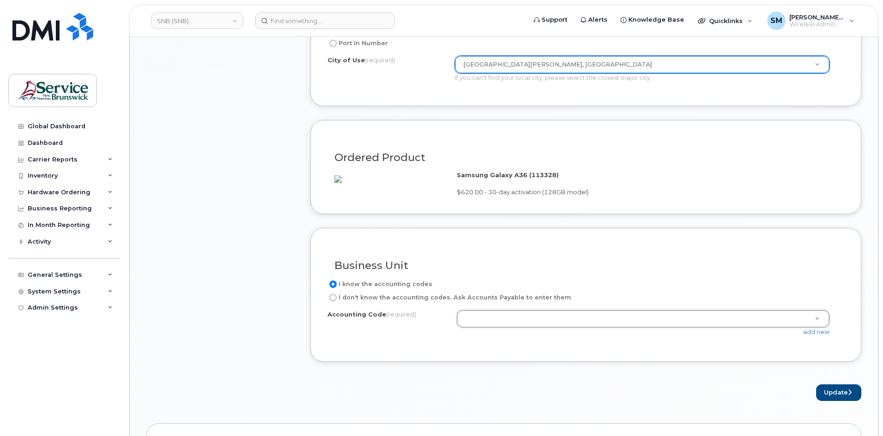
drag, startPoint x: 492, startPoint y: 334, endPoint x: 483, endPoint y: 328, distance: 11.4
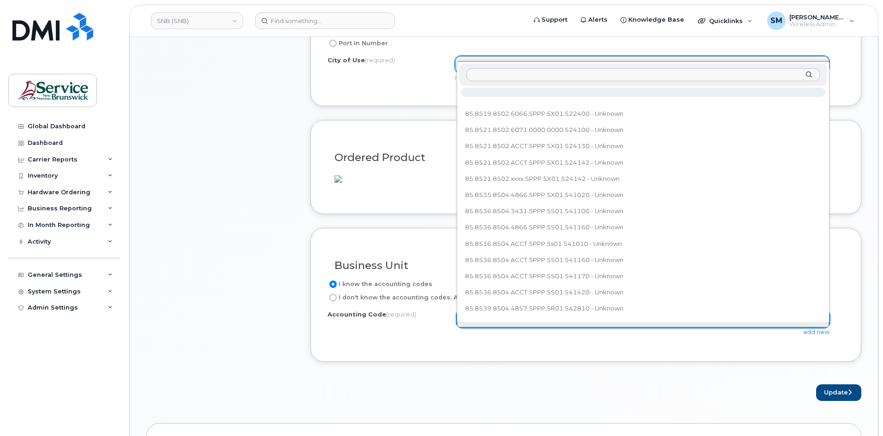
paste input "85.8528.8503.6071.5PPP.5W01.533020"
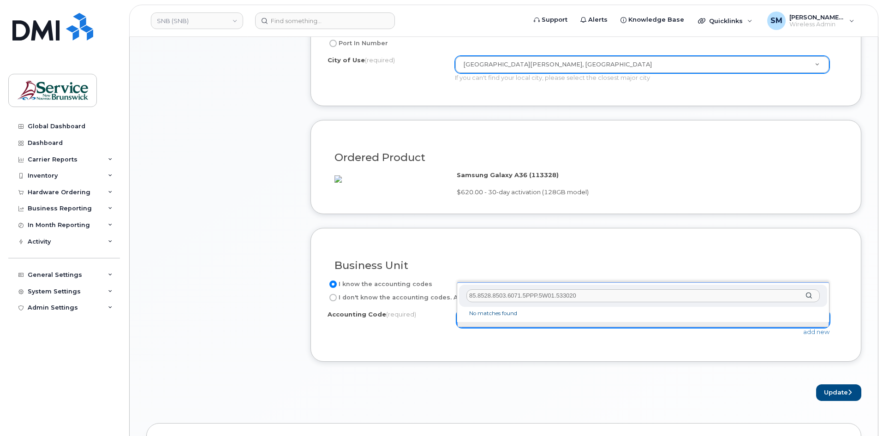
click at [471, 296] on input "85.8528.8503.6071.5PPP.5W01.533020" at bounding box center [642, 295] width 353 height 13
type input "85.8528.8503.6071.5PPP.5W01.533020"
drag, startPoint x: 579, startPoint y: 292, endPoint x: 209, endPoint y: 281, distance: 371.0
click at [209, 281] on body "SNB (SNB) Support Alerts Knowledge Base Quicklinks Suspend / Cancel Device Chan…" at bounding box center [441, 174] width 883 height 1457
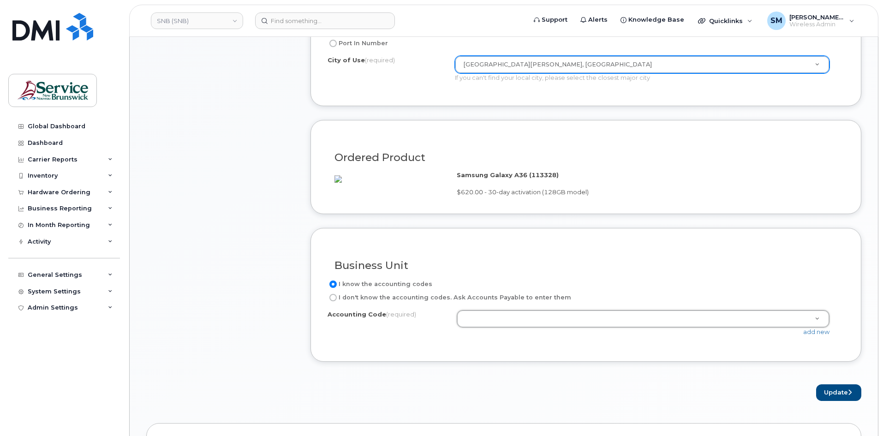
click at [816, 336] on div "add new" at bounding box center [647, 332] width 380 height 9
click at [815, 335] on link "add new" at bounding box center [816, 331] width 26 height 7
click at [817, 335] on link "add new" at bounding box center [816, 331] width 26 height 7
click at [823, 335] on link "add new" at bounding box center [816, 331] width 26 height 7
click at [224, 147] on div "Item #1 in process $620.00 New Activation Android Samsung Galaxy A36 (Black) $6…" at bounding box center [220, 31] width 148 height 740
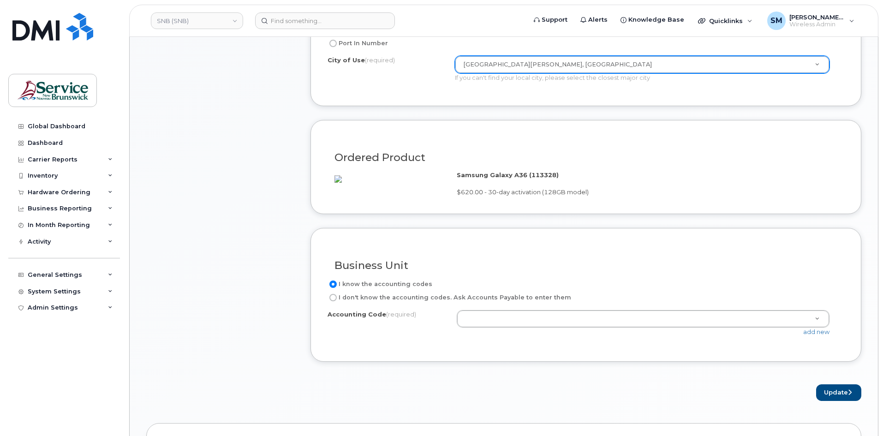
click at [223, 150] on div "Item #1 in process $620.00 New Activation Android Samsung Galaxy A36 (Black) $6…" at bounding box center [220, 31] width 148 height 740
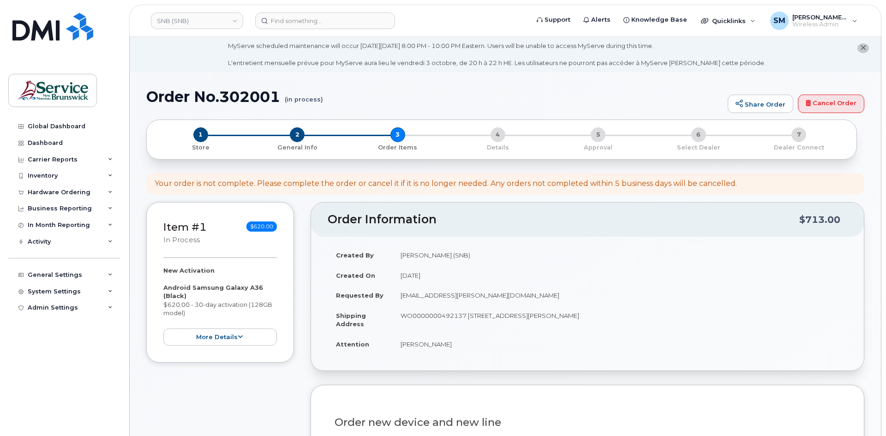
scroll to position [0, 0]
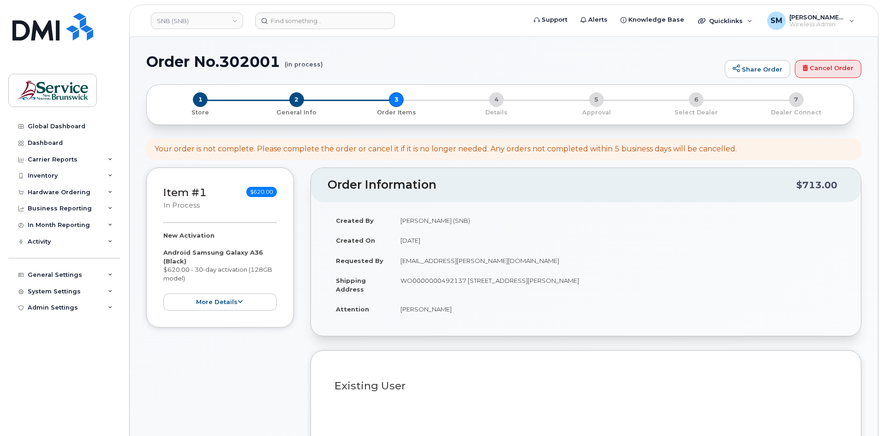
select select
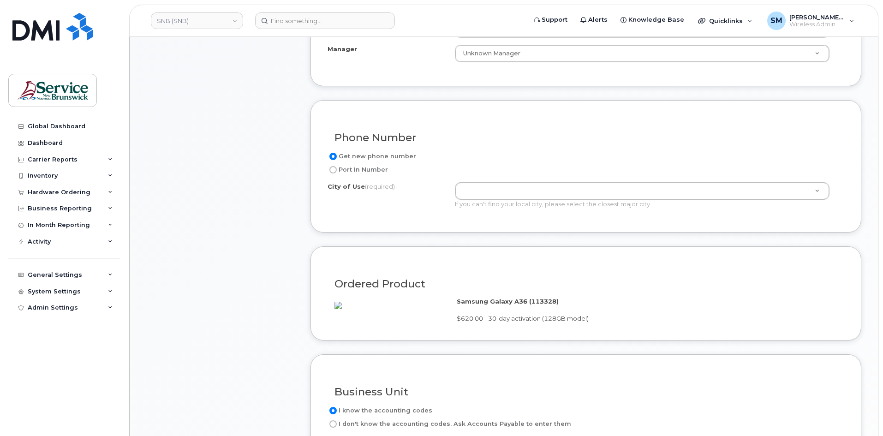
scroll to position [738, 0]
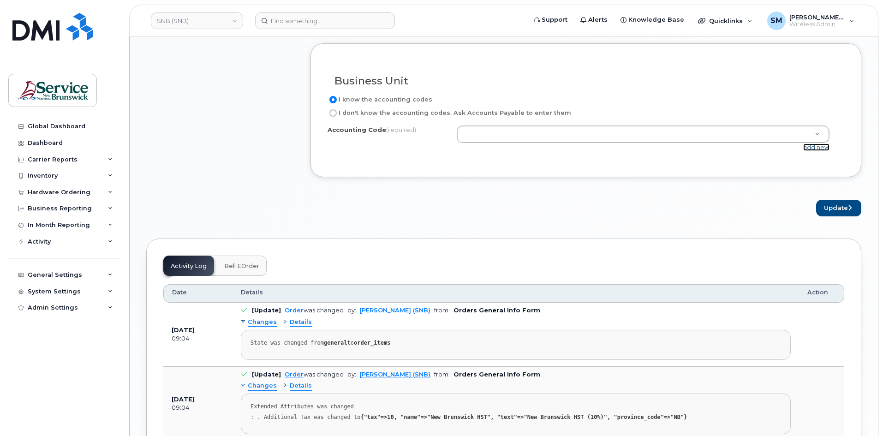
click at [824, 151] on link "add new" at bounding box center [816, 146] width 26 height 7
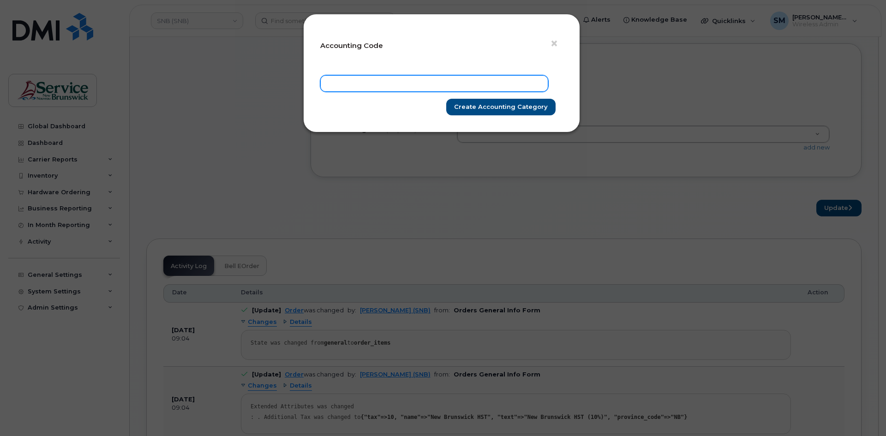
click at [459, 86] on input "text" at bounding box center [434, 83] width 228 height 17
paste input "85.8528.8503.6071.5PPP.5W01.533020"
type input "85.8528.8503.6071.5PPP.5W01.533020"
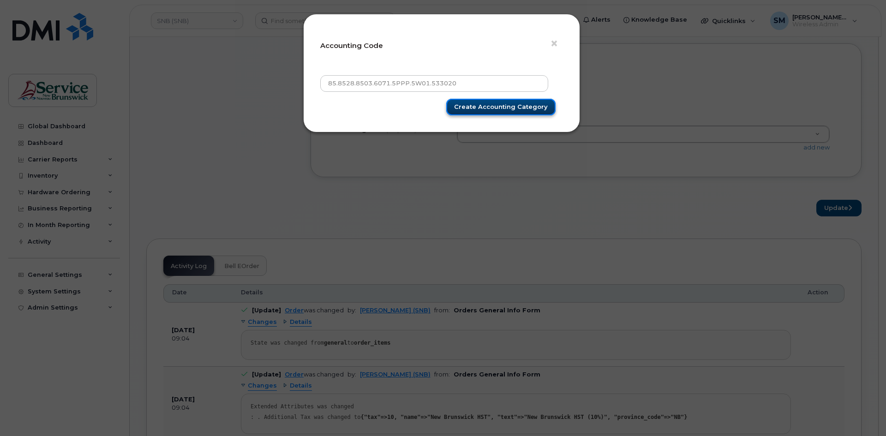
click at [522, 113] on input "Create Accounting category" at bounding box center [500, 107] width 109 height 17
type input "Create Accounting category"
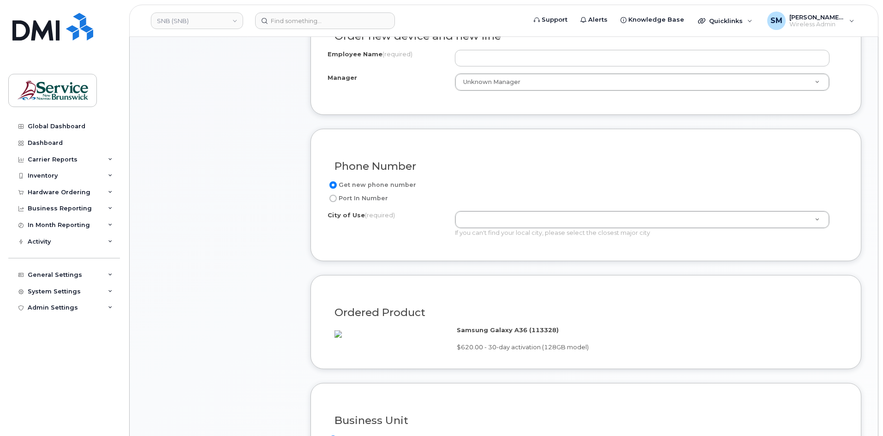
scroll to position [369, 0]
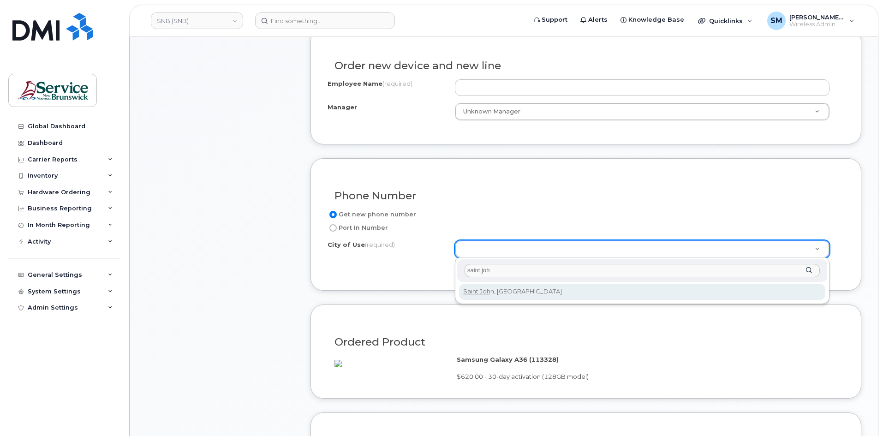
type input "saint joh"
type input "2008"
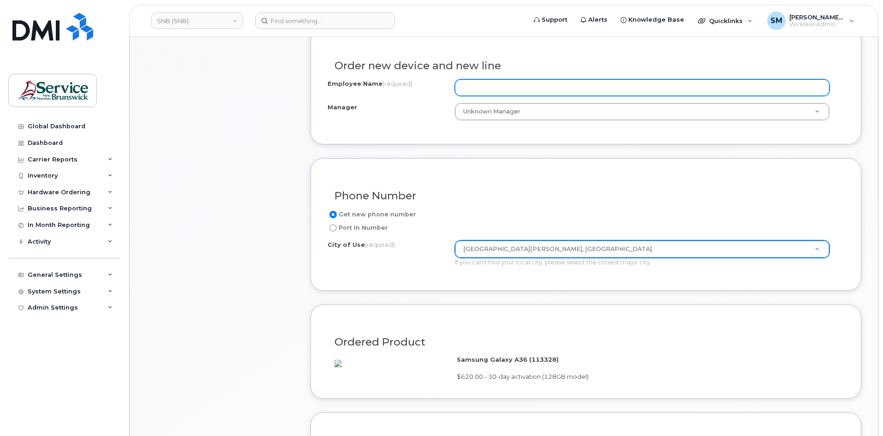
click at [548, 85] on input "Employee Name (required)" at bounding box center [642, 87] width 375 height 17
paste input "[PERSON_NAME]"
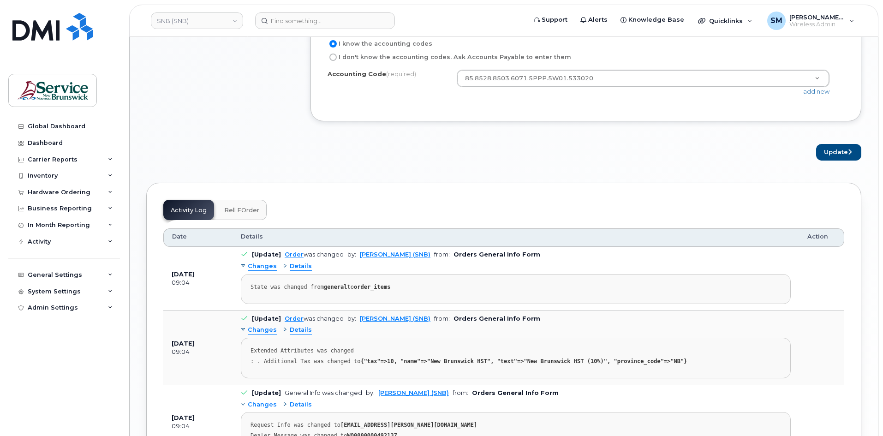
scroll to position [738, 0]
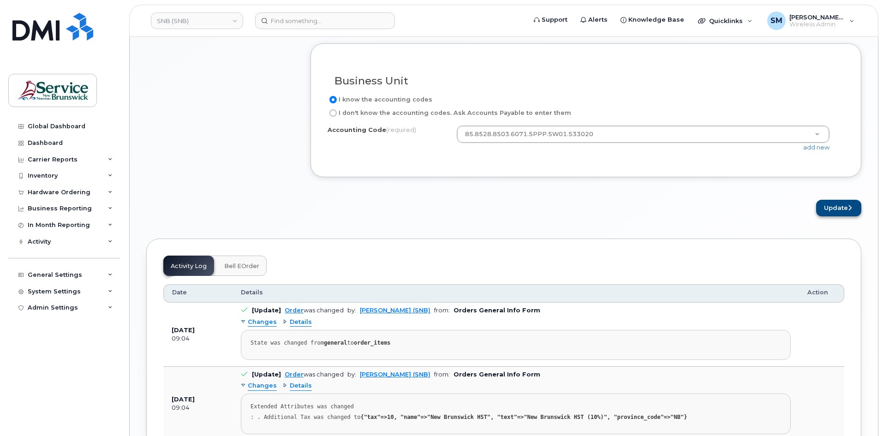
type input "[PERSON_NAME]"
click at [842, 217] on button "Update" at bounding box center [838, 208] width 45 height 17
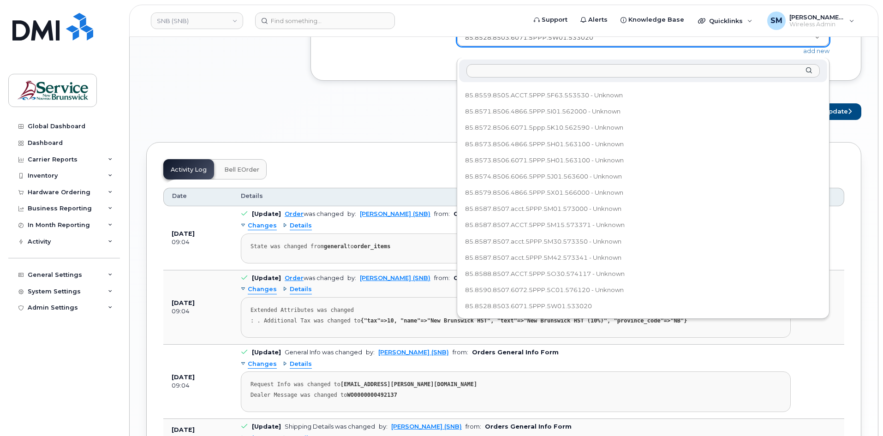
scroll to position [784, 0]
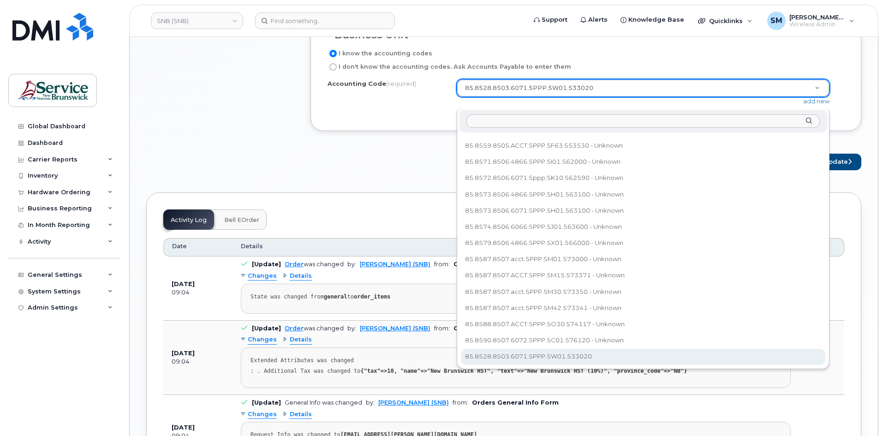
select select "85.8528.8503.6071.5PPP.5W01.533020"
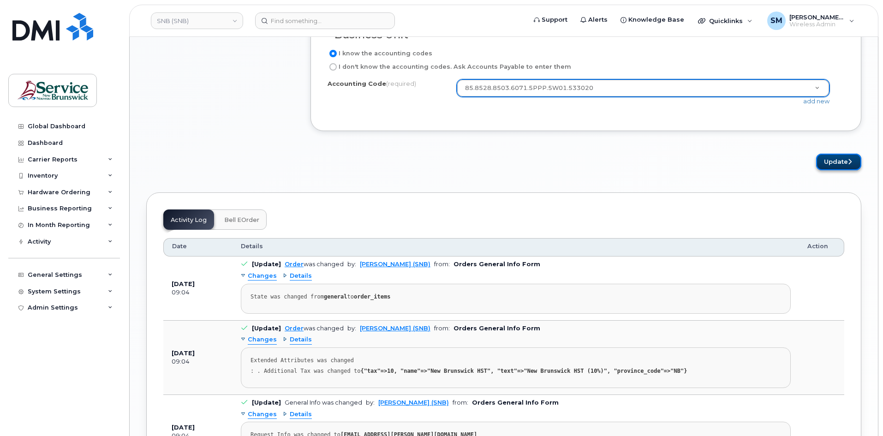
click at [834, 171] on button "Update" at bounding box center [838, 162] width 45 height 17
